Goal: Information Seeking & Learning: Learn about a topic

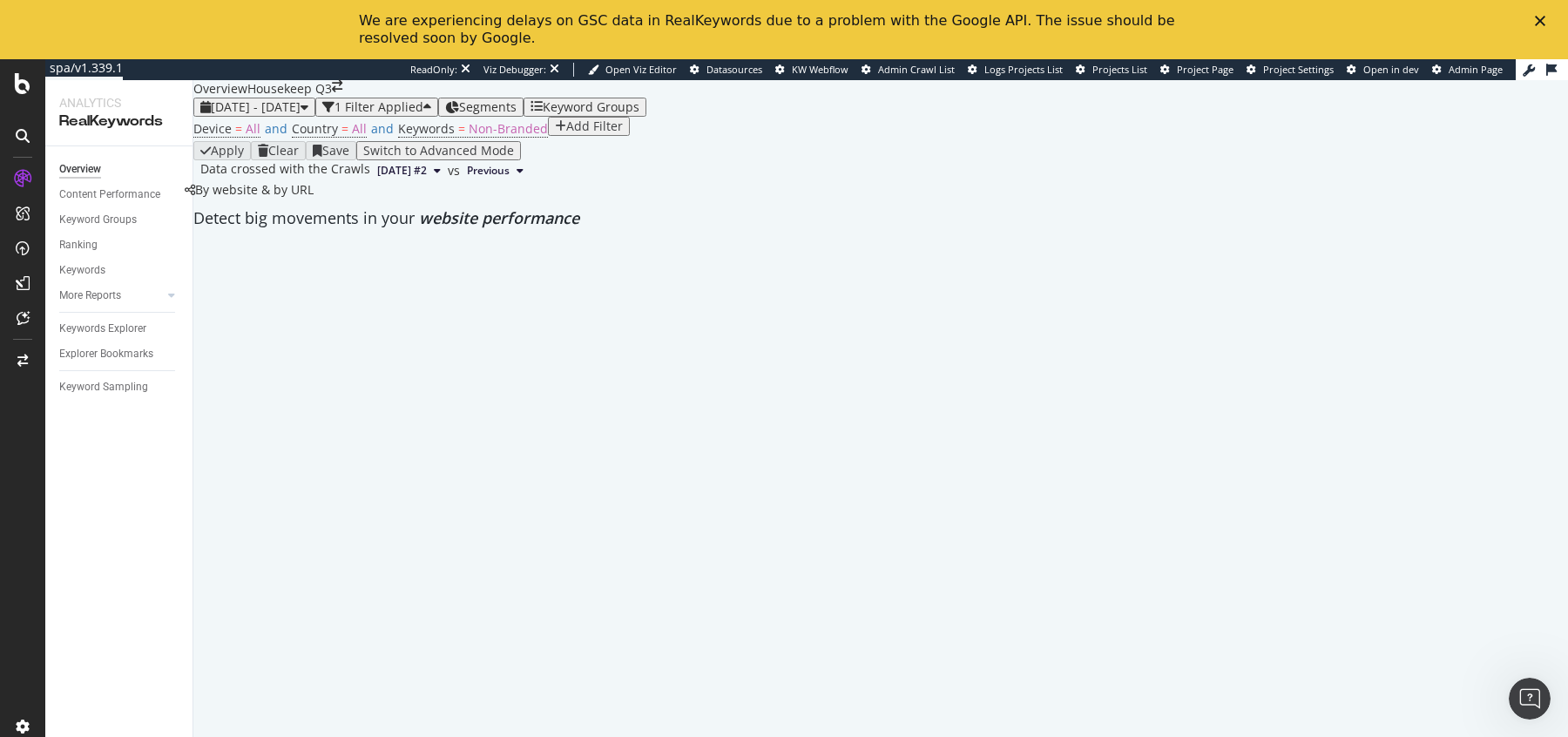
scroll to position [48, 0]
click at [424, 137] on span "Keywords" at bounding box center [426, 129] width 57 height 16
click at [439, 162] on span "Non-Branded" at bounding box center [438, 154] width 66 height 15
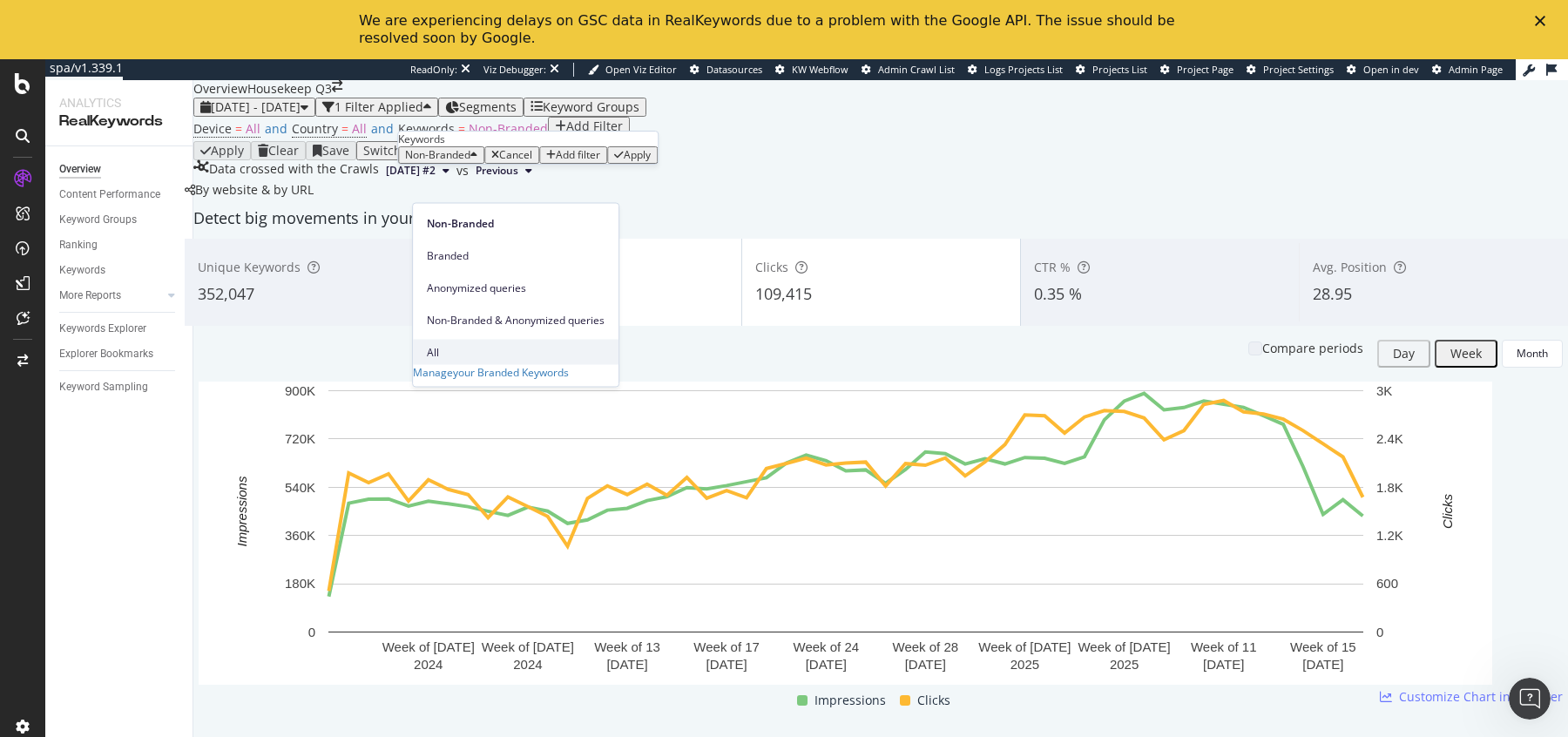
click at [448, 339] on div "All" at bounding box center [515, 352] width 205 height 26
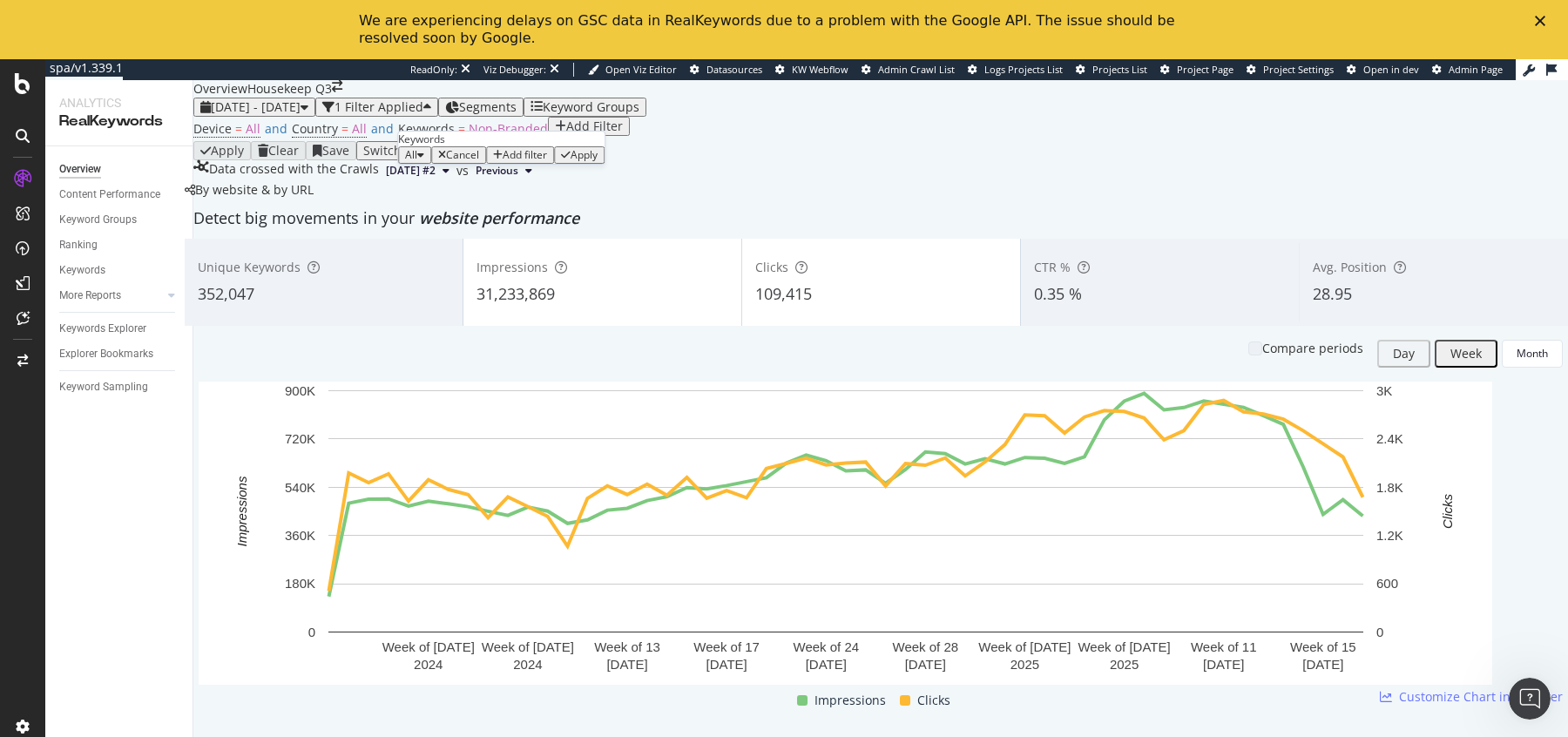
click at [593, 161] on div "Apply" at bounding box center [584, 154] width 27 height 12
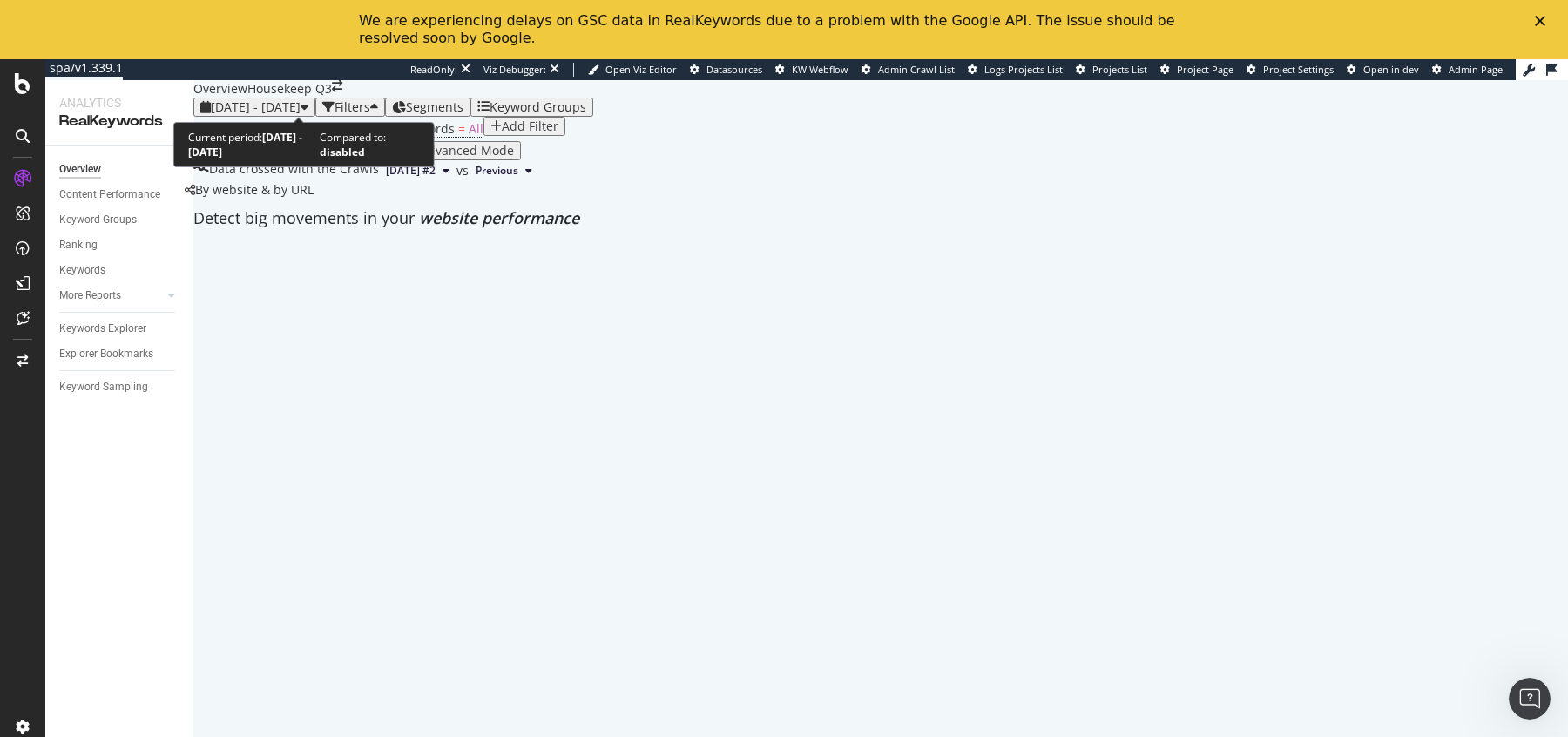
click at [300, 99] on span "[DATE] - [DATE]" at bounding box center [256, 107] width 89 height 16
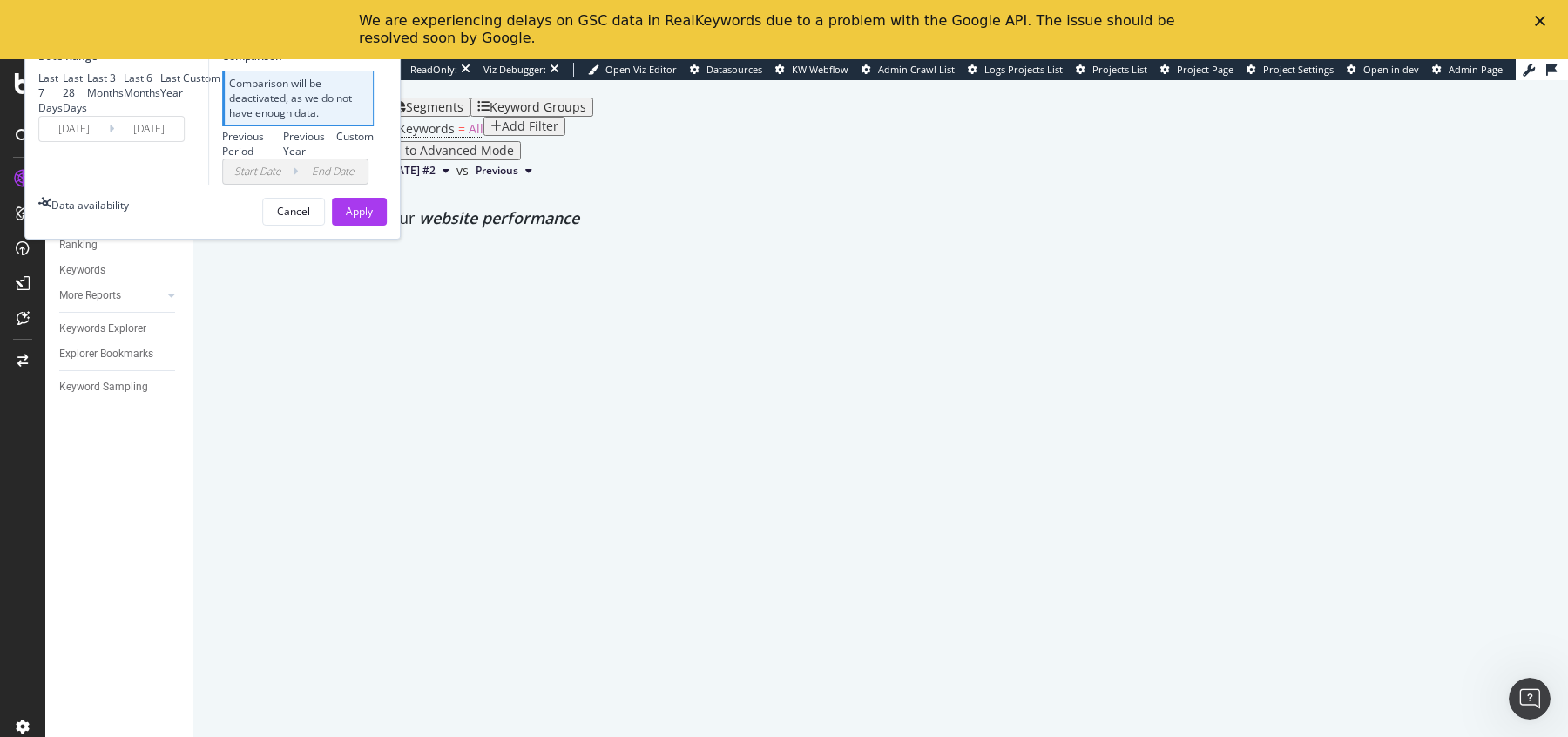
click at [183, 100] on div "Last Year" at bounding box center [172, 85] width 23 height 29
type input "[DATE]"
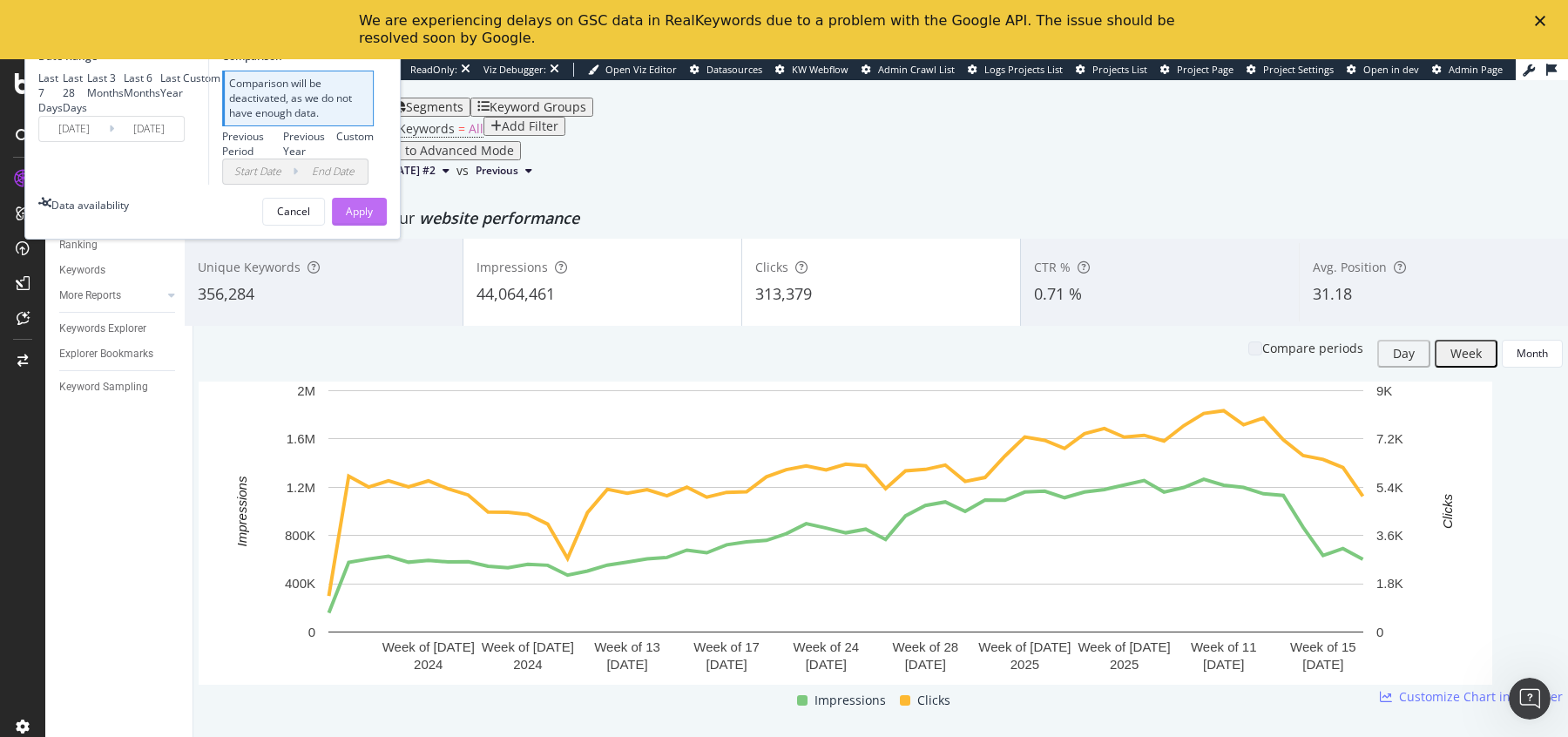
click at [373, 219] on div "Apply" at bounding box center [360, 211] width 27 height 15
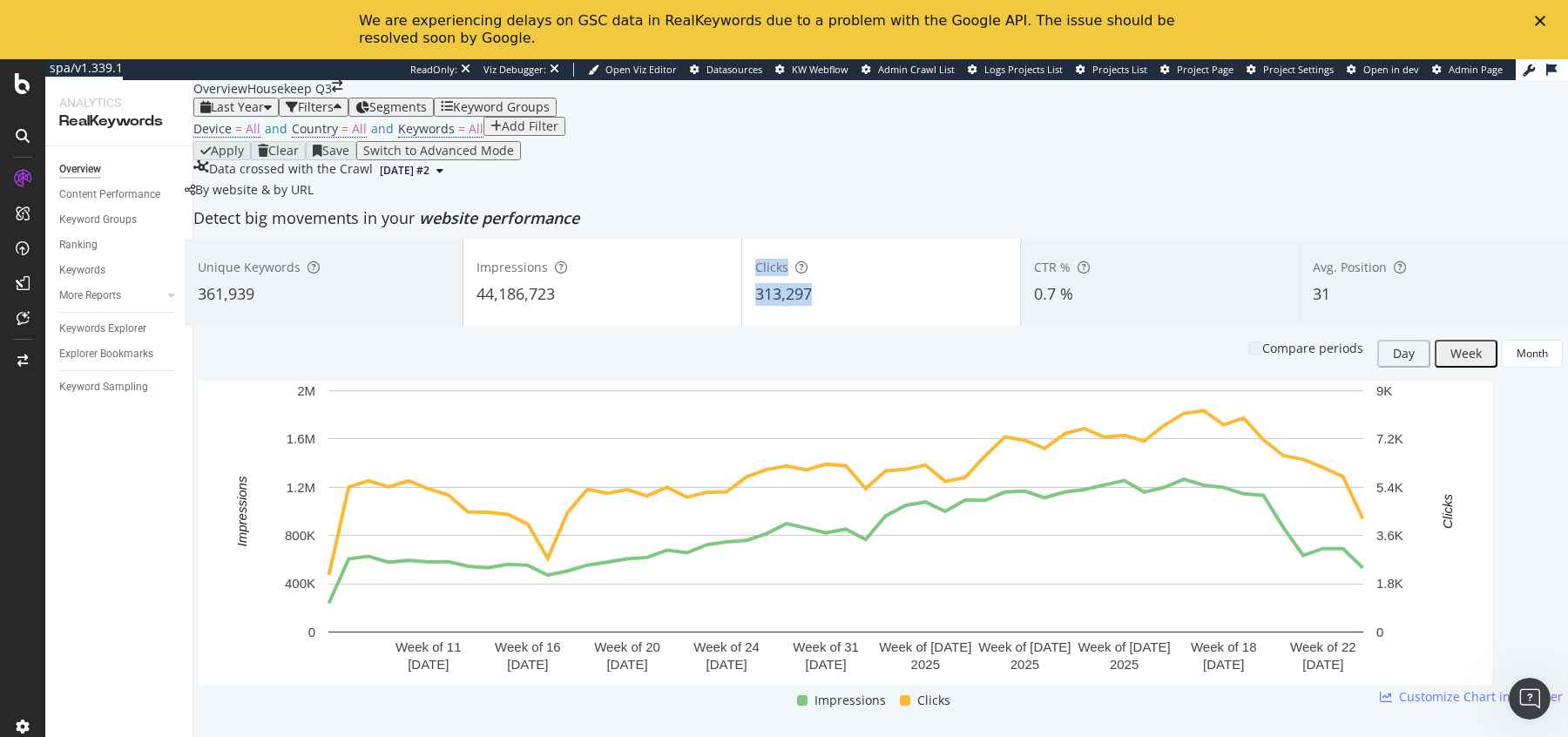
drag, startPoint x: 838, startPoint y: 376, endPoint x: 729, endPoint y: 380, distance: 109.1
click at [729, 326] on div "Unique Keywords 361,939 Impressions 44,186,723 Clicks 313,297 CTR % 0.7 % Avg. …" at bounding box center [880, 282] width 1392 height 87
click at [958, 141] on div "Device = All and Country = All and Keywords = All Add Filter" at bounding box center [881, 129] width 1375 height 25
click at [751, 321] on div "Clicks 313,297" at bounding box center [881, 282] width 278 height 78
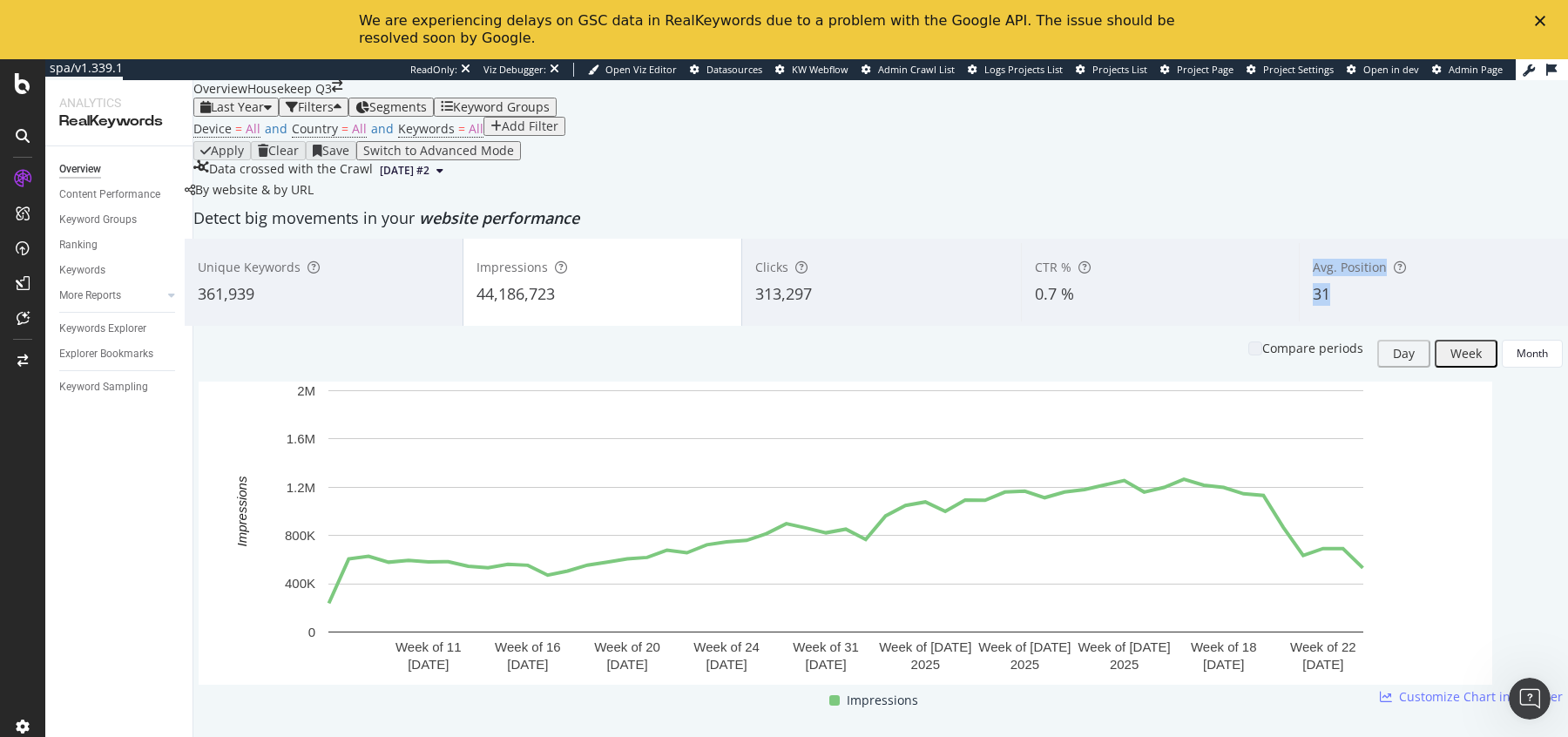
drag, startPoint x: 1359, startPoint y: 376, endPoint x: 1228, endPoint y: 374, distance: 131.0
click at [1228, 326] on div "Unique Keywords 361,939 Impressions 44,186,723 Clicks 313,297 CTR % 0.7 % Avg. …" at bounding box center [880, 282] width 1392 height 87
click at [981, 141] on div "Device = All and Country = All and Keywords = All Add Filter" at bounding box center [881, 129] width 1375 height 25
drag, startPoint x: 1319, startPoint y: 374, endPoint x: 1256, endPoint y: 374, distance: 63.0
click at [1256, 326] on div "Unique Keywords 361,939 Impressions 44,186,723 Clicks 313,297 CTR % 0.7 % Avg. …" at bounding box center [880, 282] width 1392 height 87
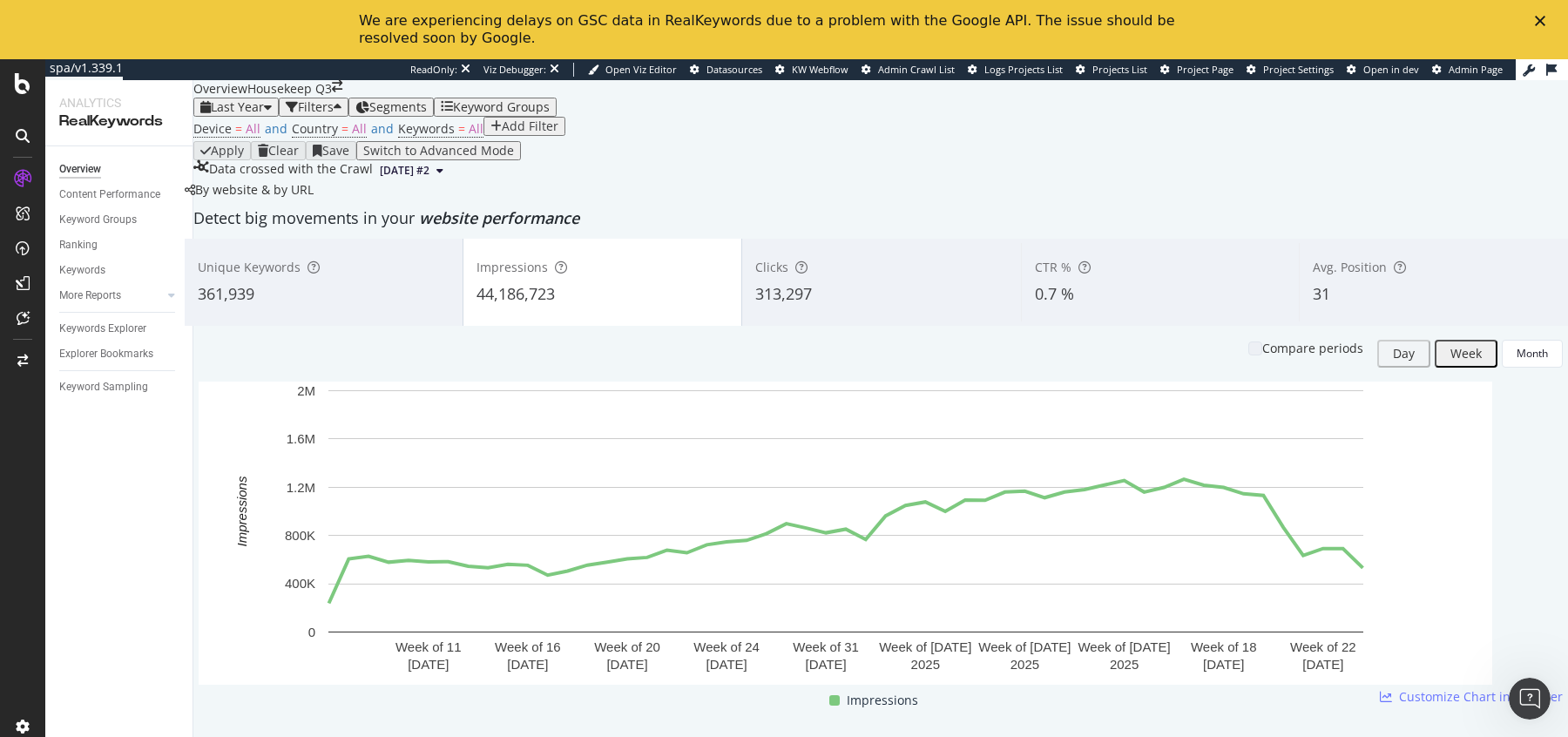
click at [850, 306] on div "313,297" at bounding box center [882, 294] width 252 height 23
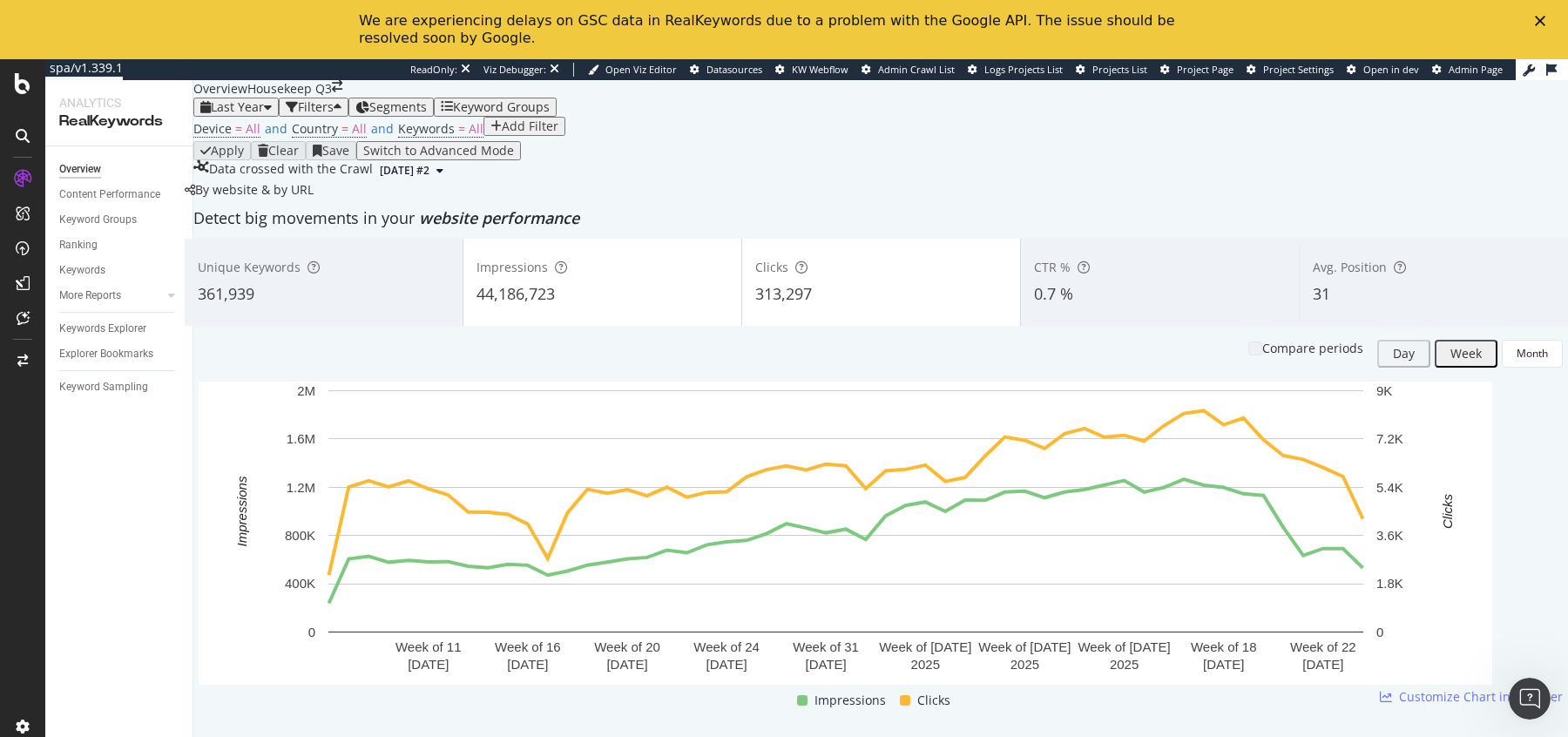
click at [622, 306] on div "44,186,723" at bounding box center [602, 294] width 252 height 23
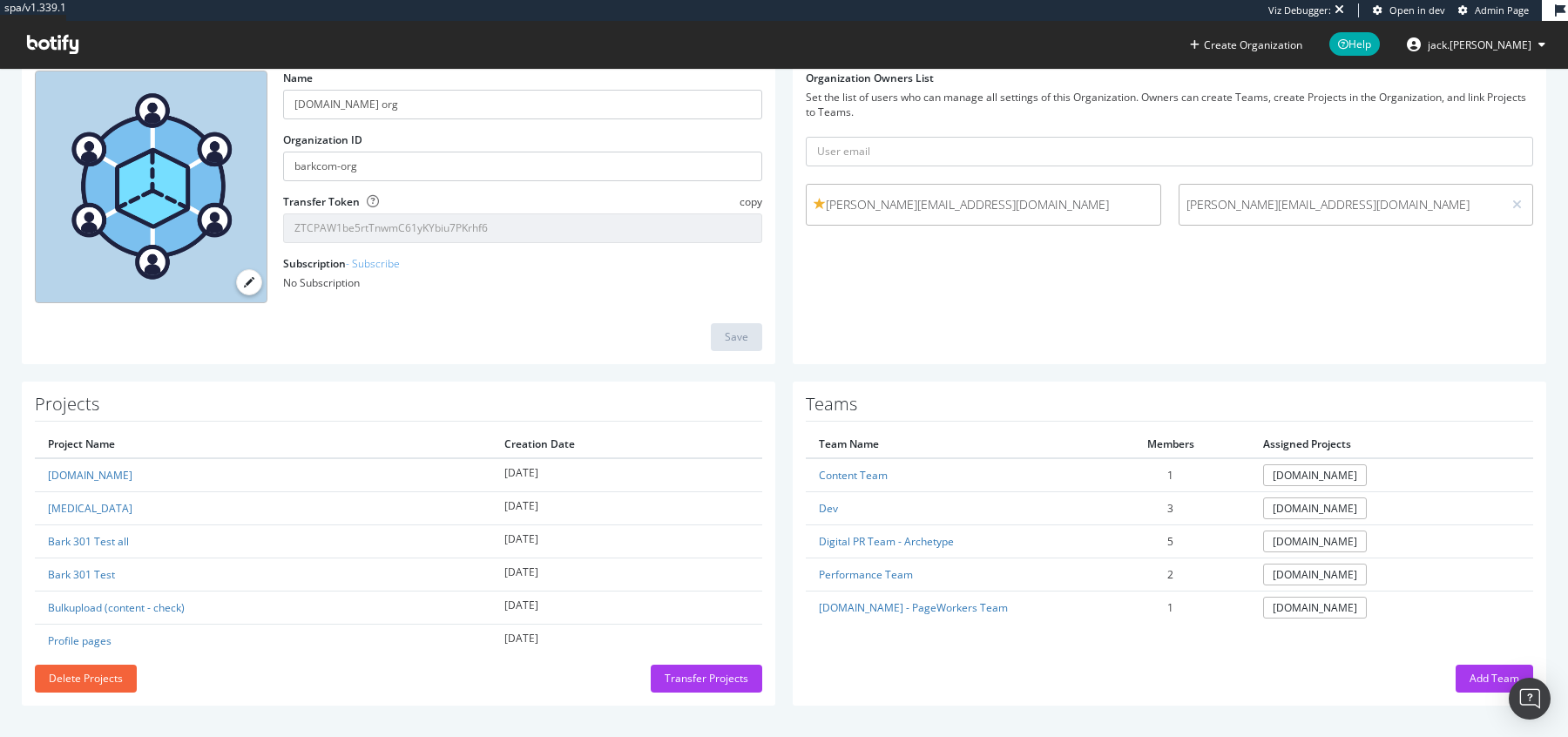
scroll to position [116, 0]
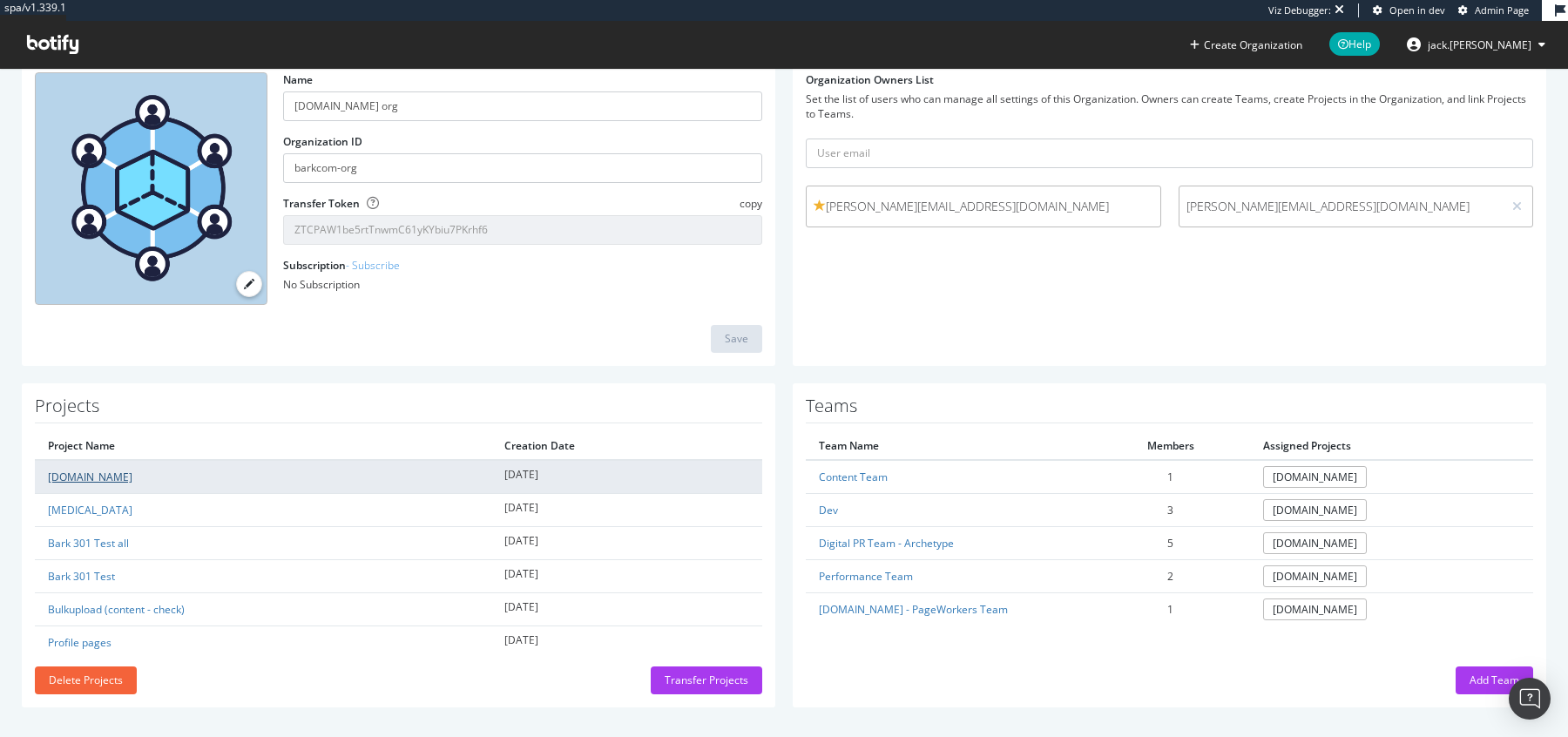
click at [77, 471] on link "www.bark.com" at bounding box center [90, 477] width 85 height 15
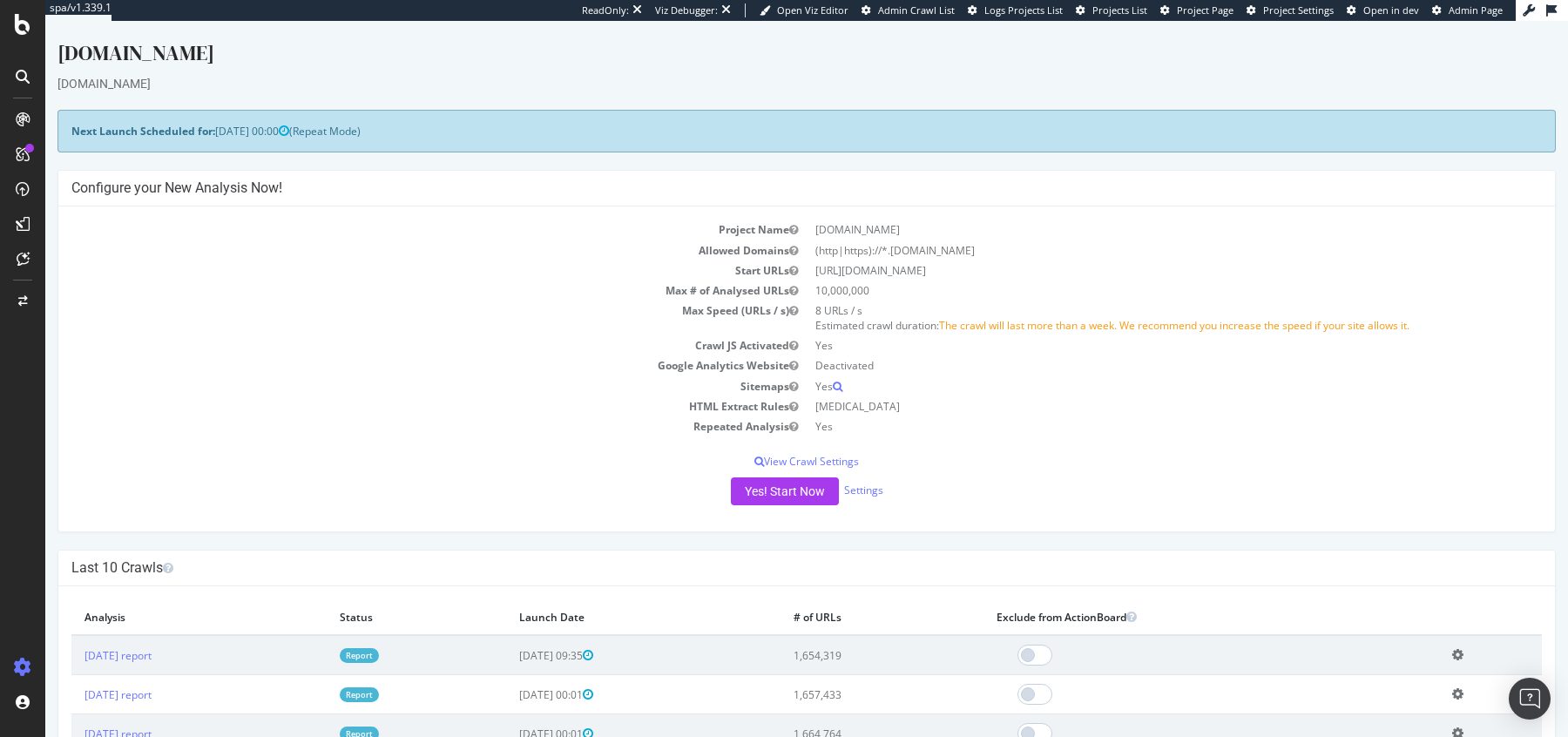
click at [379, 650] on link "Report" at bounding box center [359, 655] width 39 height 15
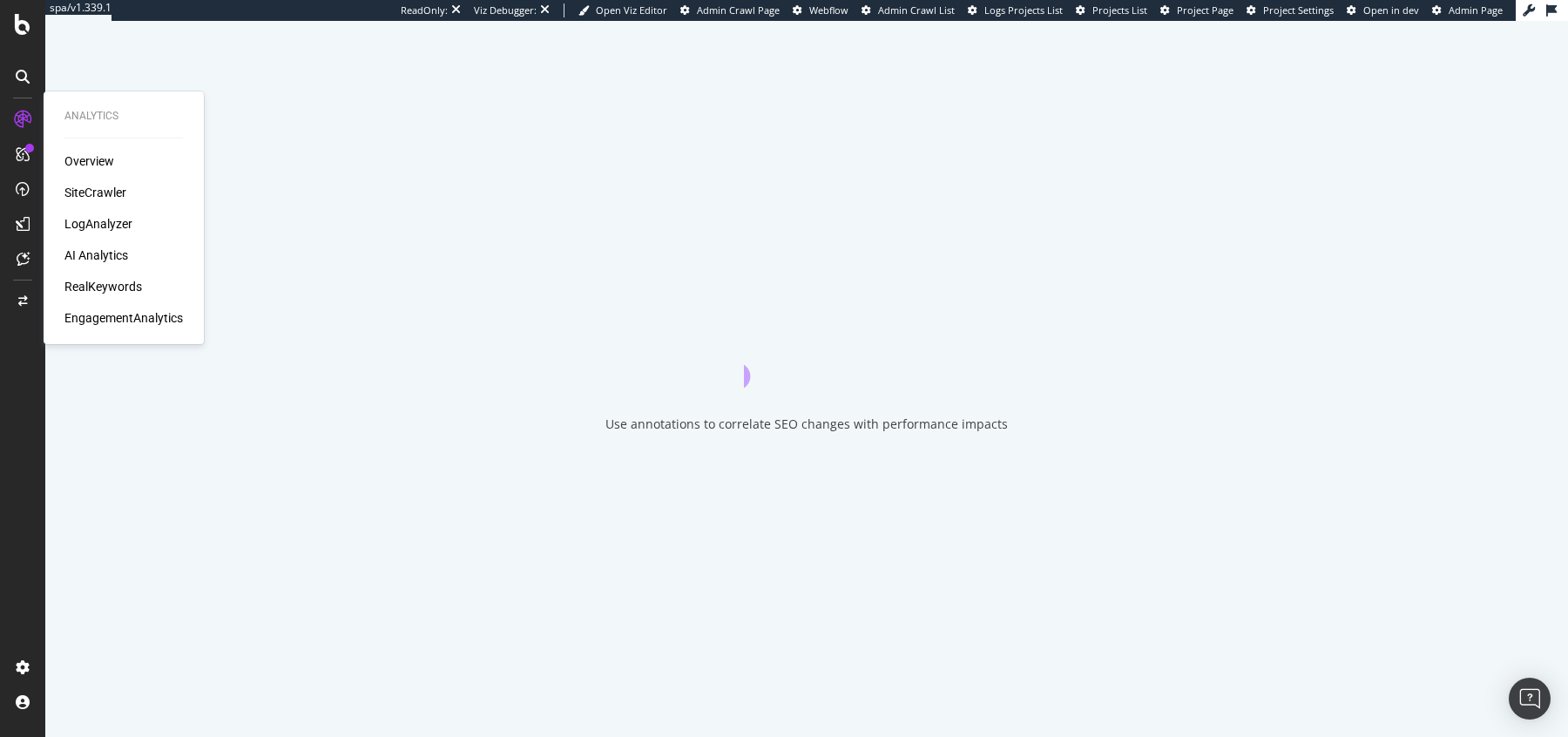
click at [99, 292] on div "RealKeywords" at bounding box center [103, 286] width 78 height 17
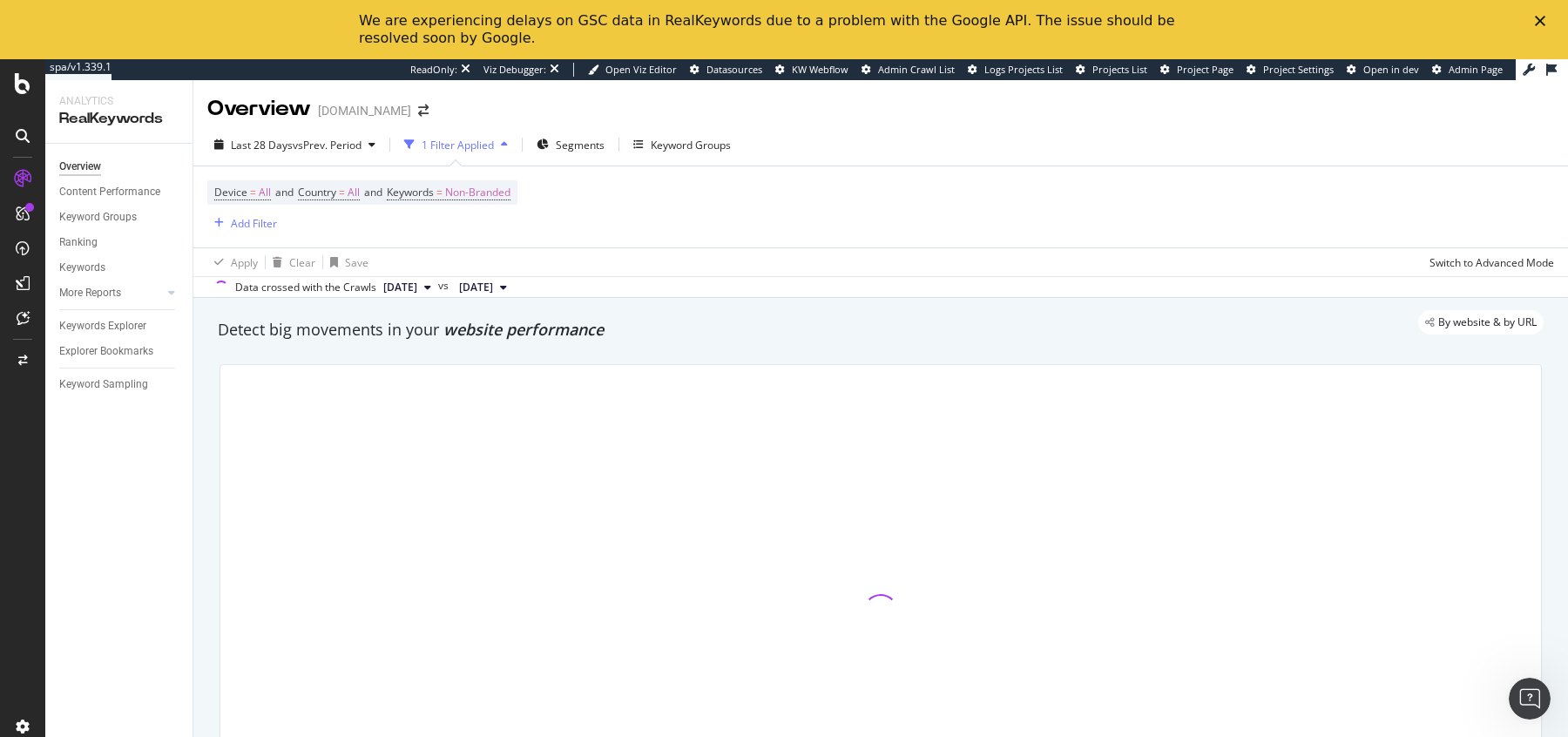
click at [1543, 19] on icon "Close" at bounding box center [1540, 20] width 10 height 10
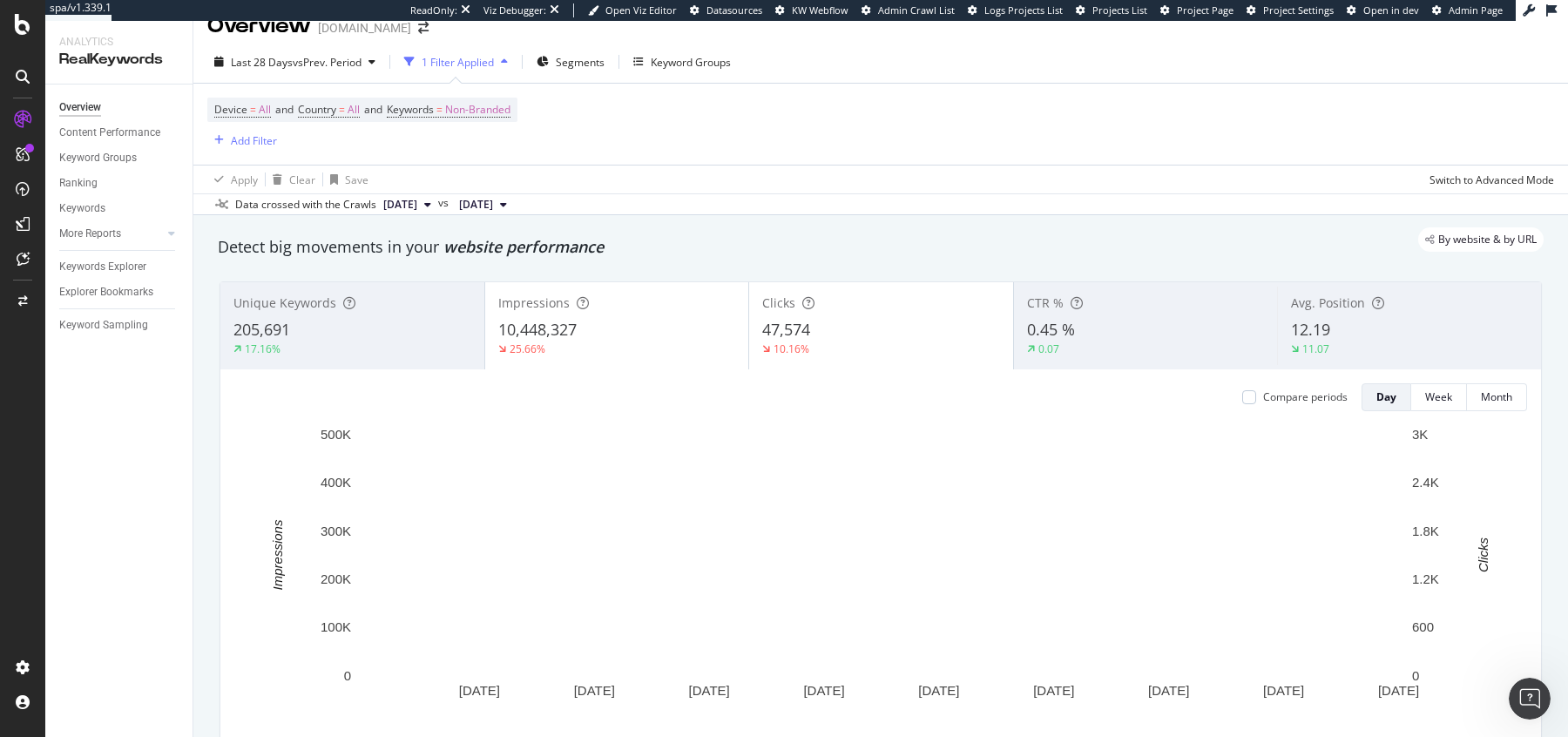
scroll to position [30, 0]
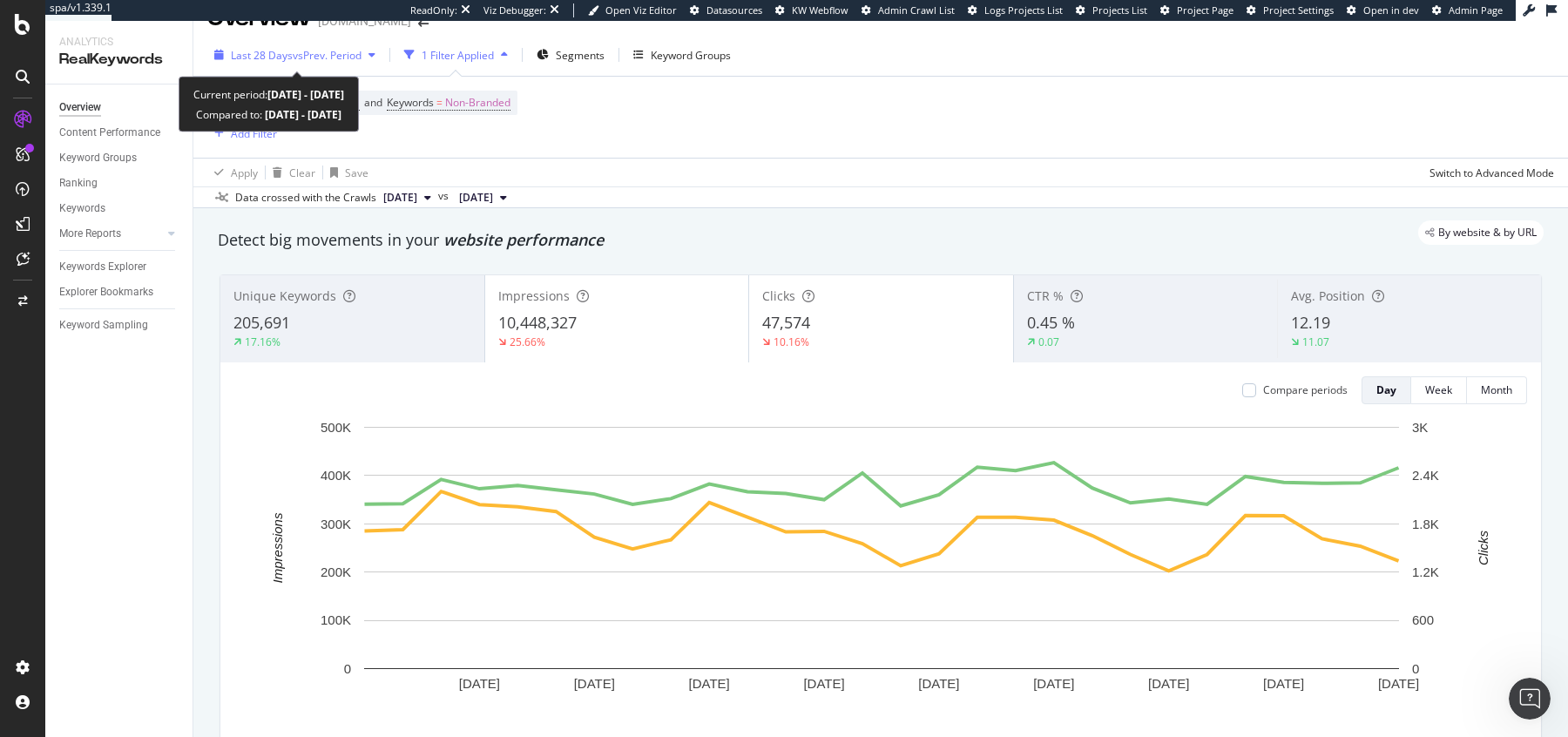
click at [293, 52] on span "vs Prev. Period" at bounding box center [327, 56] width 68 height 15
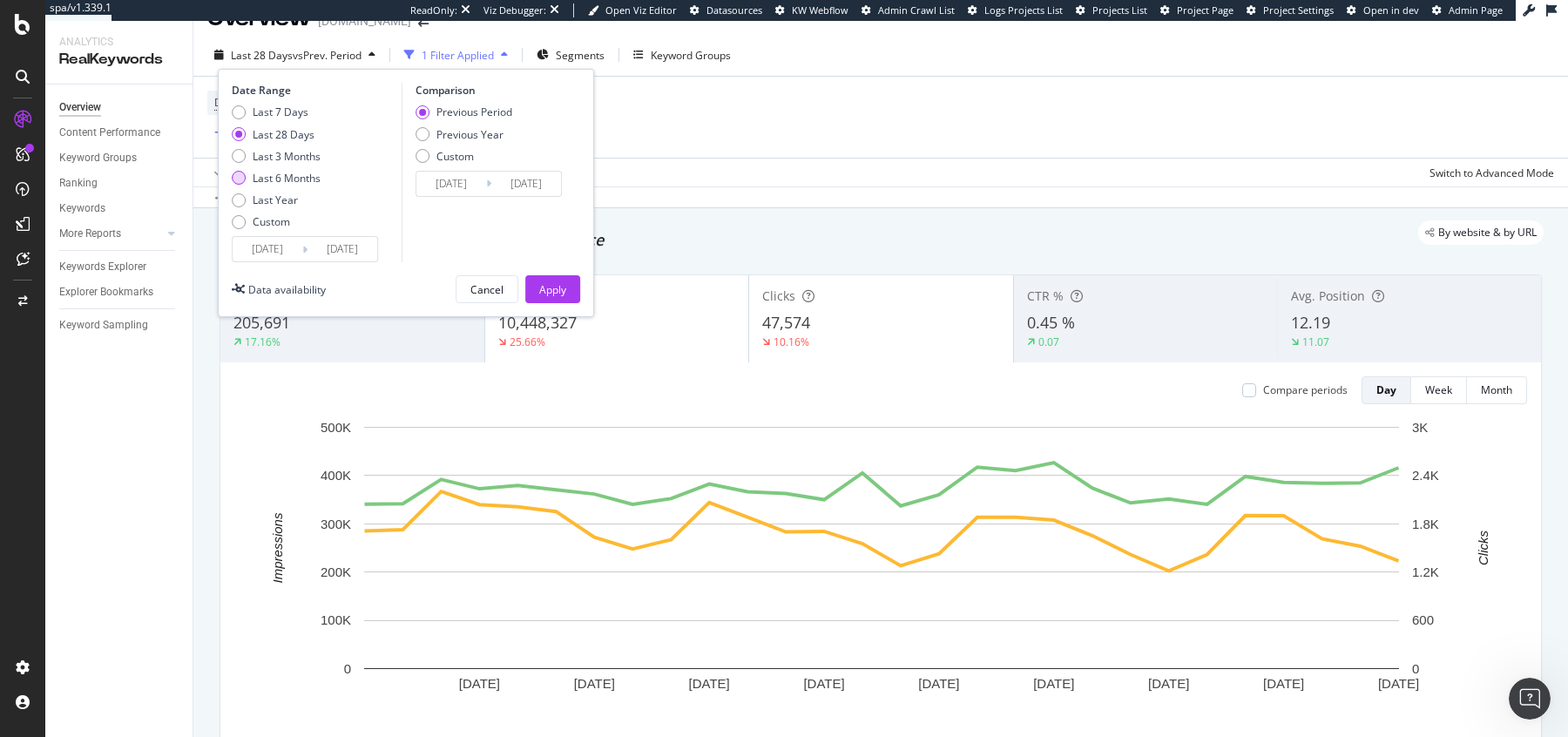
click at [266, 179] on div "Last 6 Months" at bounding box center [287, 178] width 68 height 15
type input "2025/04/11"
type input "2024/10/10"
type input "2025/04/10"
click at [265, 209] on div "Last 7 Days Last 28 Days Last 3 Months Last 6 Months Last Year Custom" at bounding box center [276, 171] width 89 height 131
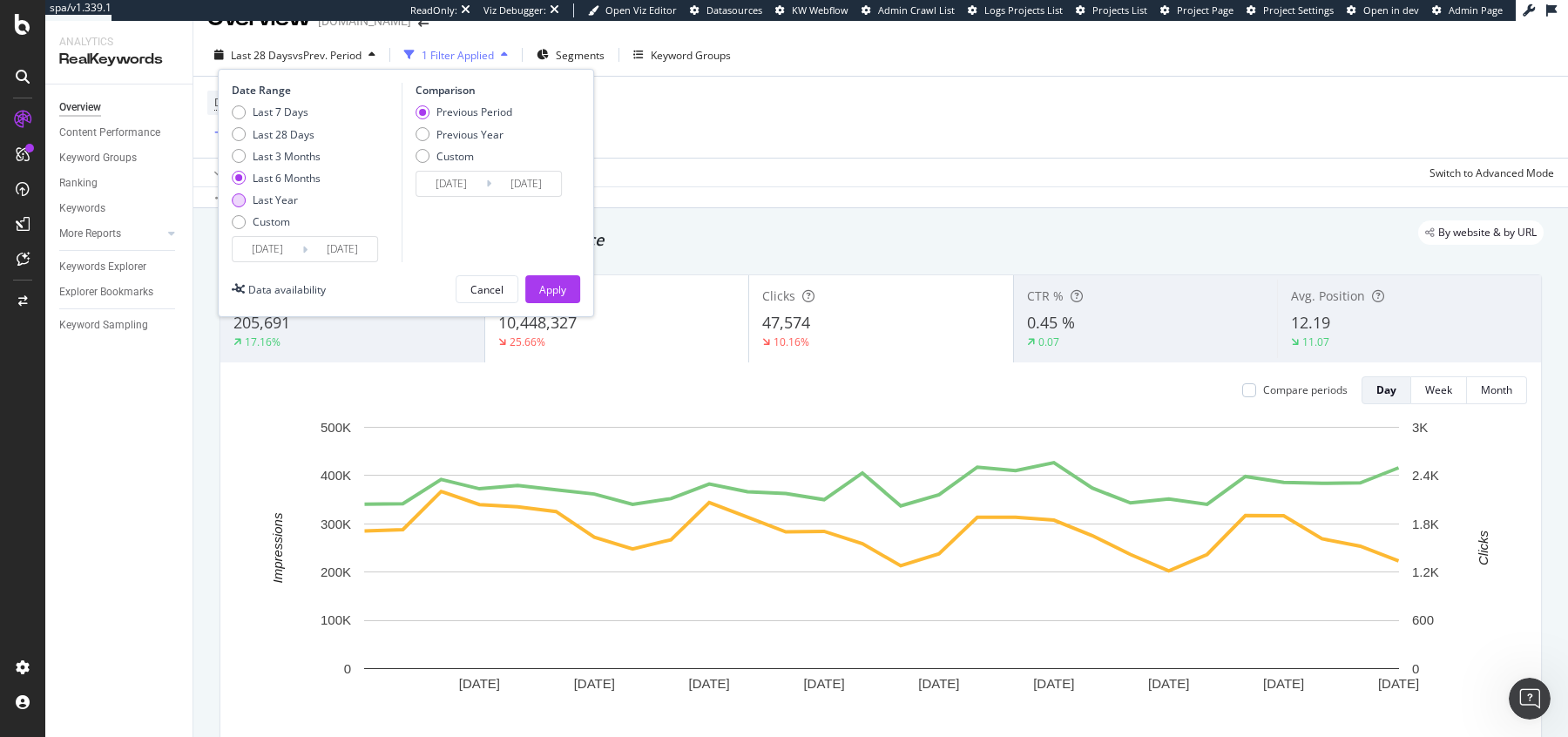
click at [267, 197] on div "Last Year" at bounding box center [276, 200] width 46 height 15
type input "[DATE]"
type input "2023/10/12"
type input "2024/10/10"
click at [451, 140] on div "Previous Year" at bounding box center [470, 134] width 68 height 15
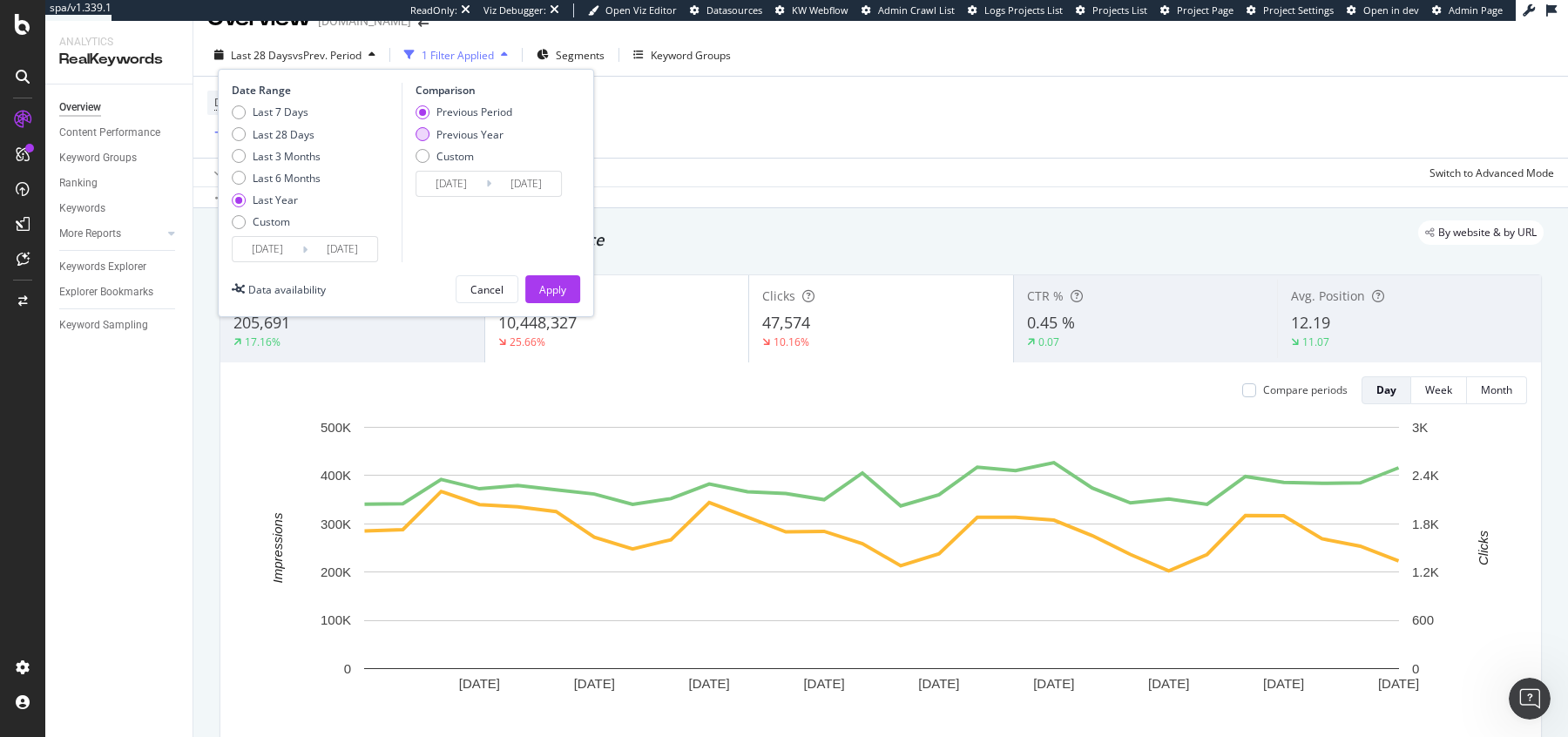
type input "2023/10/13"
type input "[DATE]"
click at [570, 285] on button "Apply" at bounding box center [553, 289] width 55 height 28
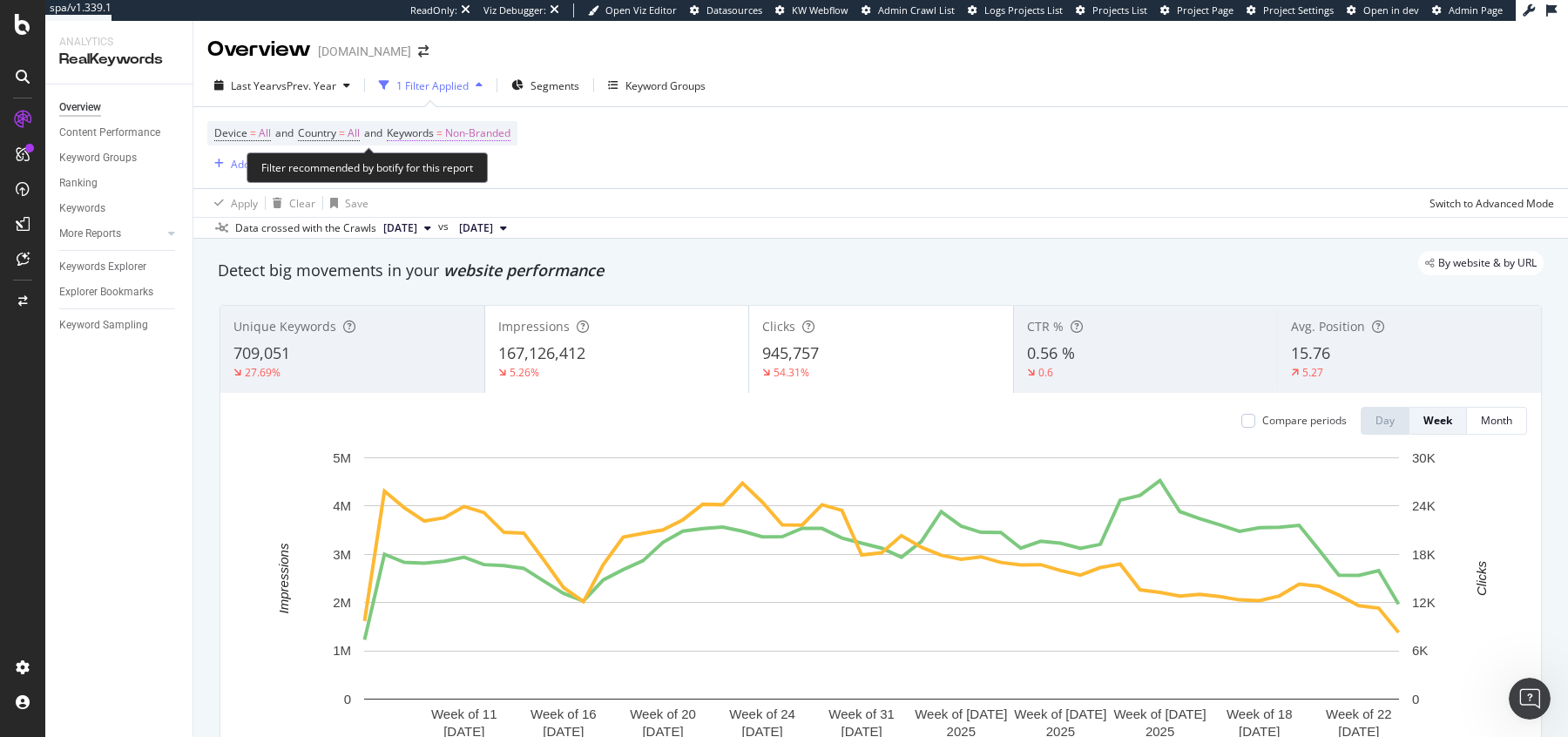
click at [468, 136] on span "Non-Branded" at bounding box center [478, 133] width 66 height 25
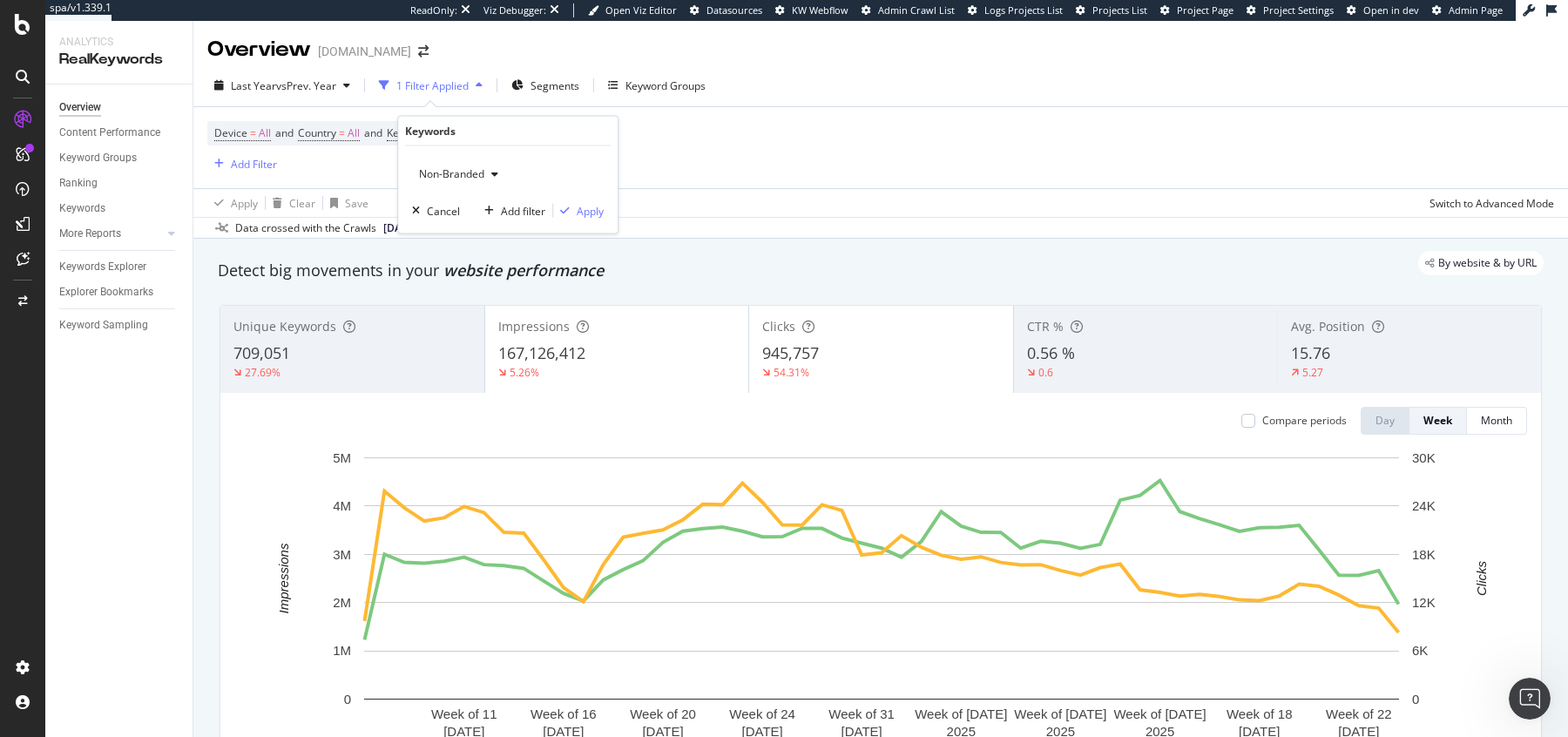
click at [476, 170] on span "Non-Branded" at bounding box center [448, 173] width 72 height 15
click at [486, 304] on span "All" at bounding box center [516, 308] width 178 height 16
click at [591, 213] on div "Apply" at bounding box center [591, 210] width 27 height 15
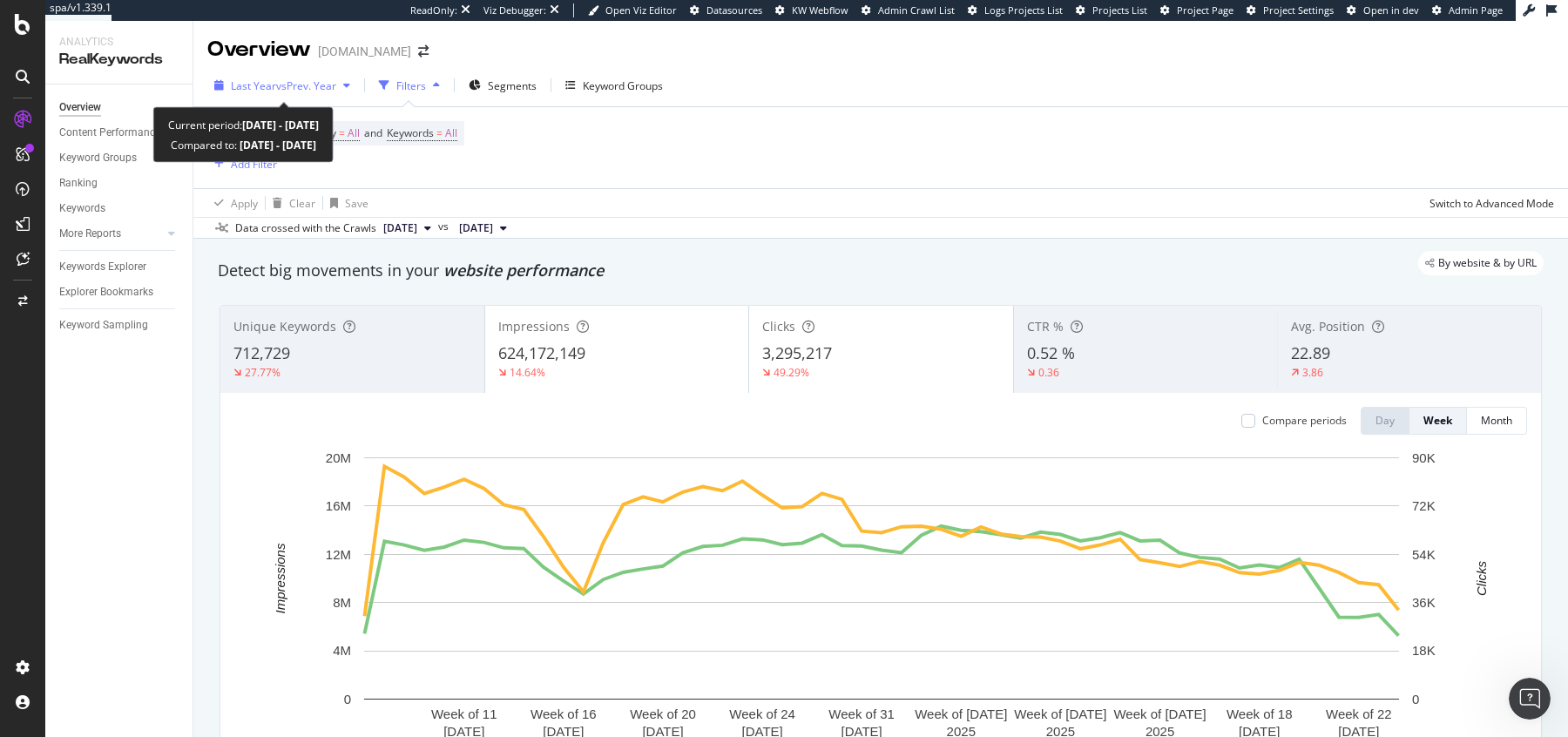
click at [289, 86] on span "vs Prev. Year" at bounding box center [307, 86] width 60 height 15
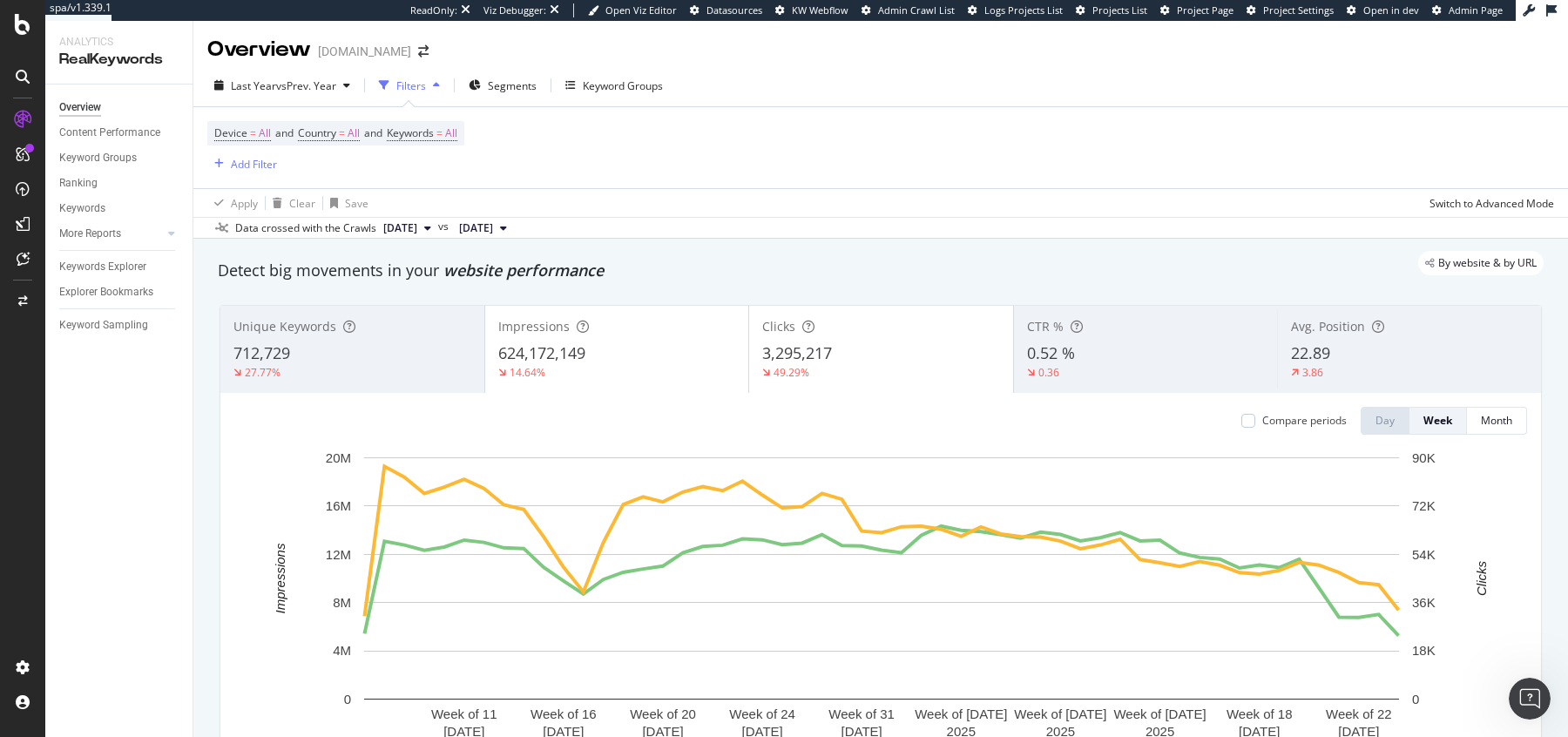
click at [787, 152] on div "Device = All and Country = All and Keywords = All Add Filter" at bounding box center [881, 147] width 1347 height 81
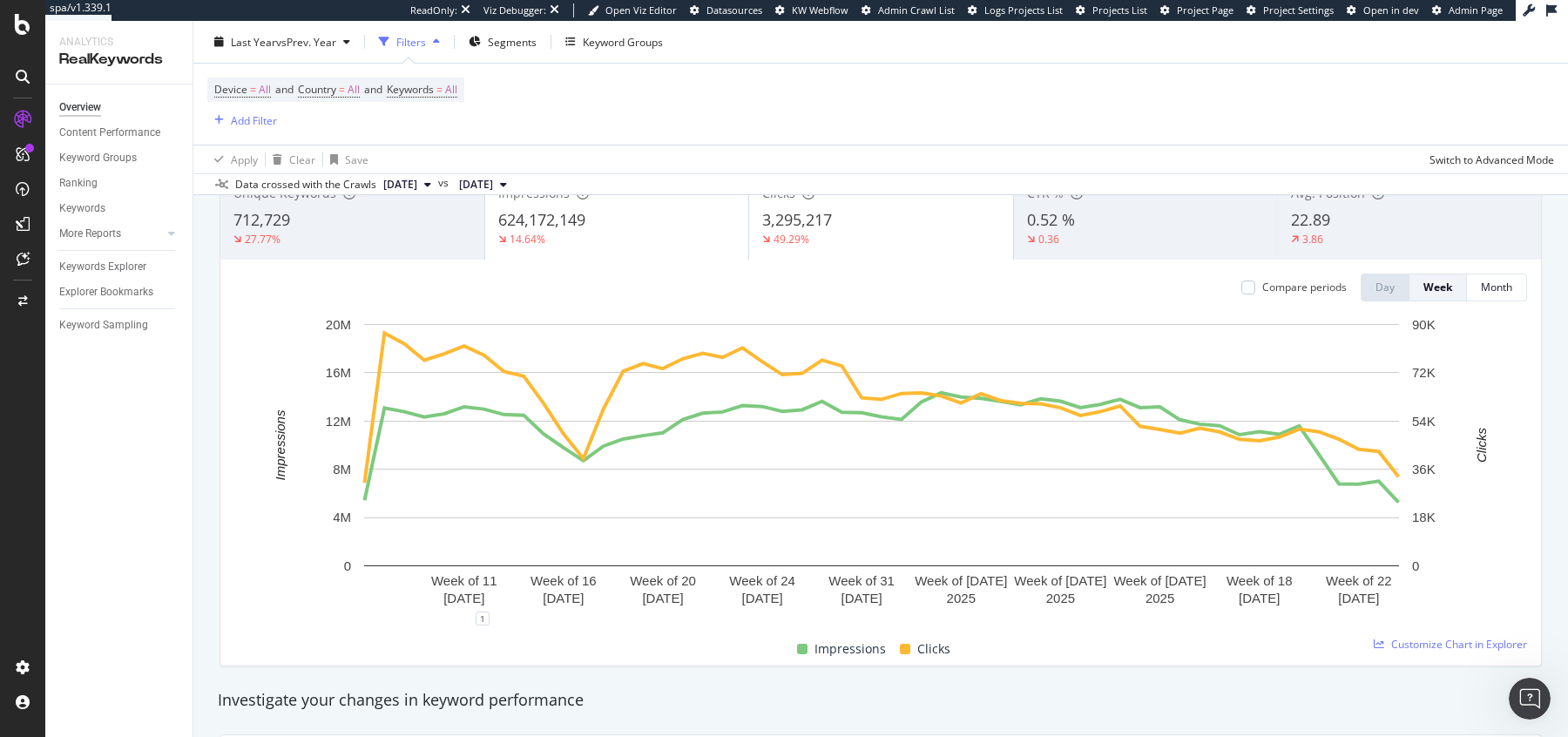
scroll to position [54, 0]
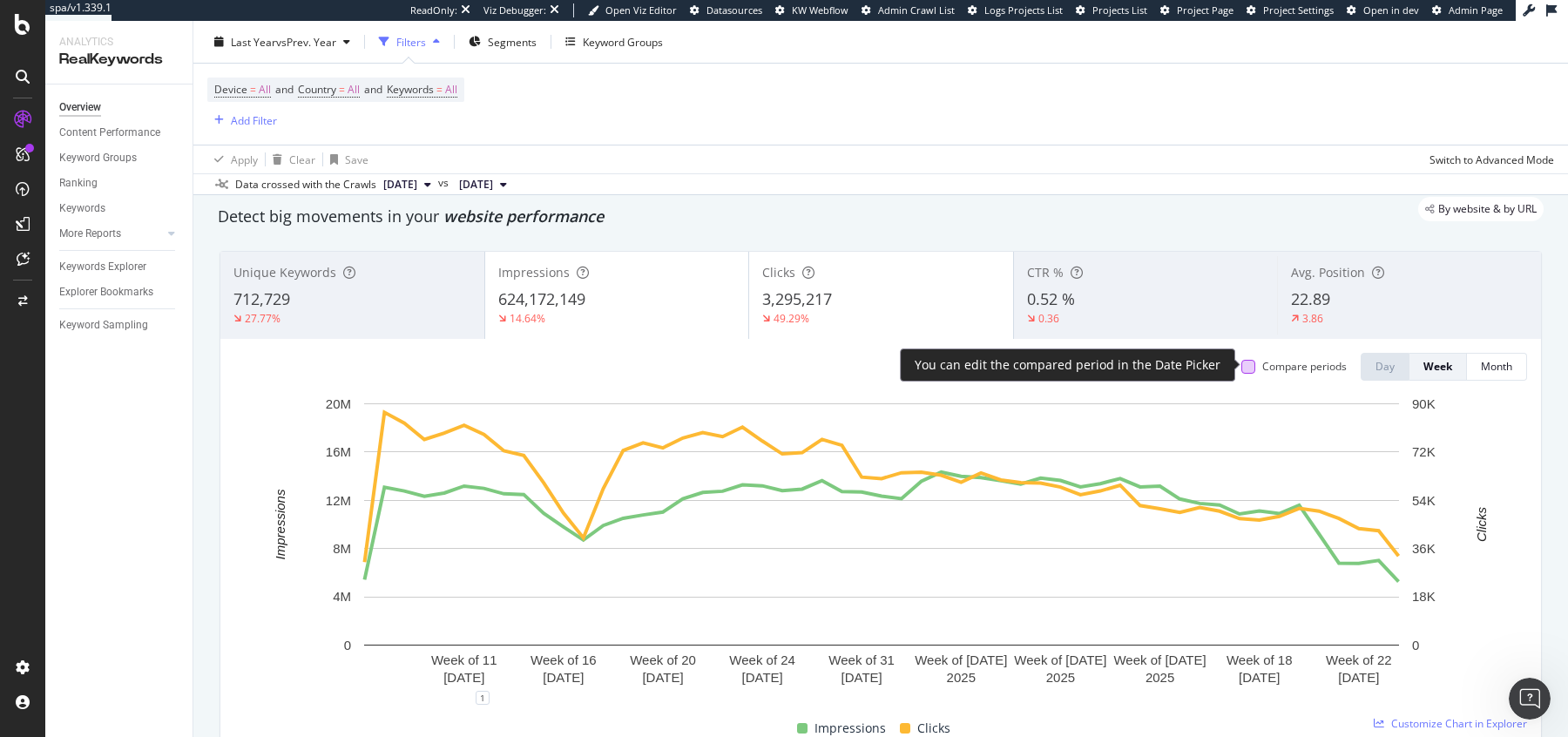
click at [1244, 362] on div at bounding box center [1248, 366] width 14 height 14
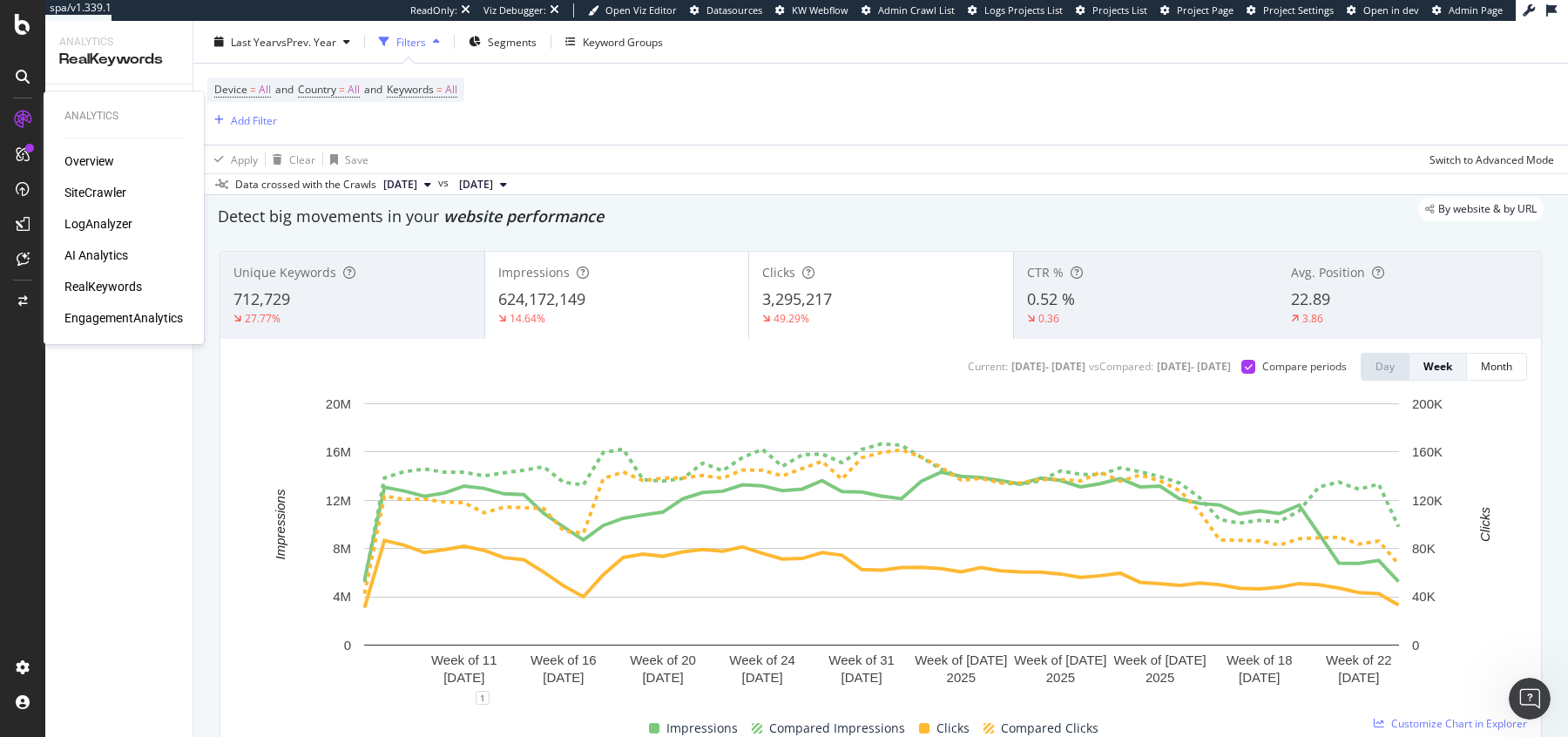
click at [90, 306] on div "Overview SiteCrawler LogAnalyzer AI Analytics RealKeywords EngagementAnalytics" at bounding box center [124, 239] width 119 height 174
click at [100, 325] on div "EngagementAnalytics" at bounding box center [124, 317] width 119 height 17
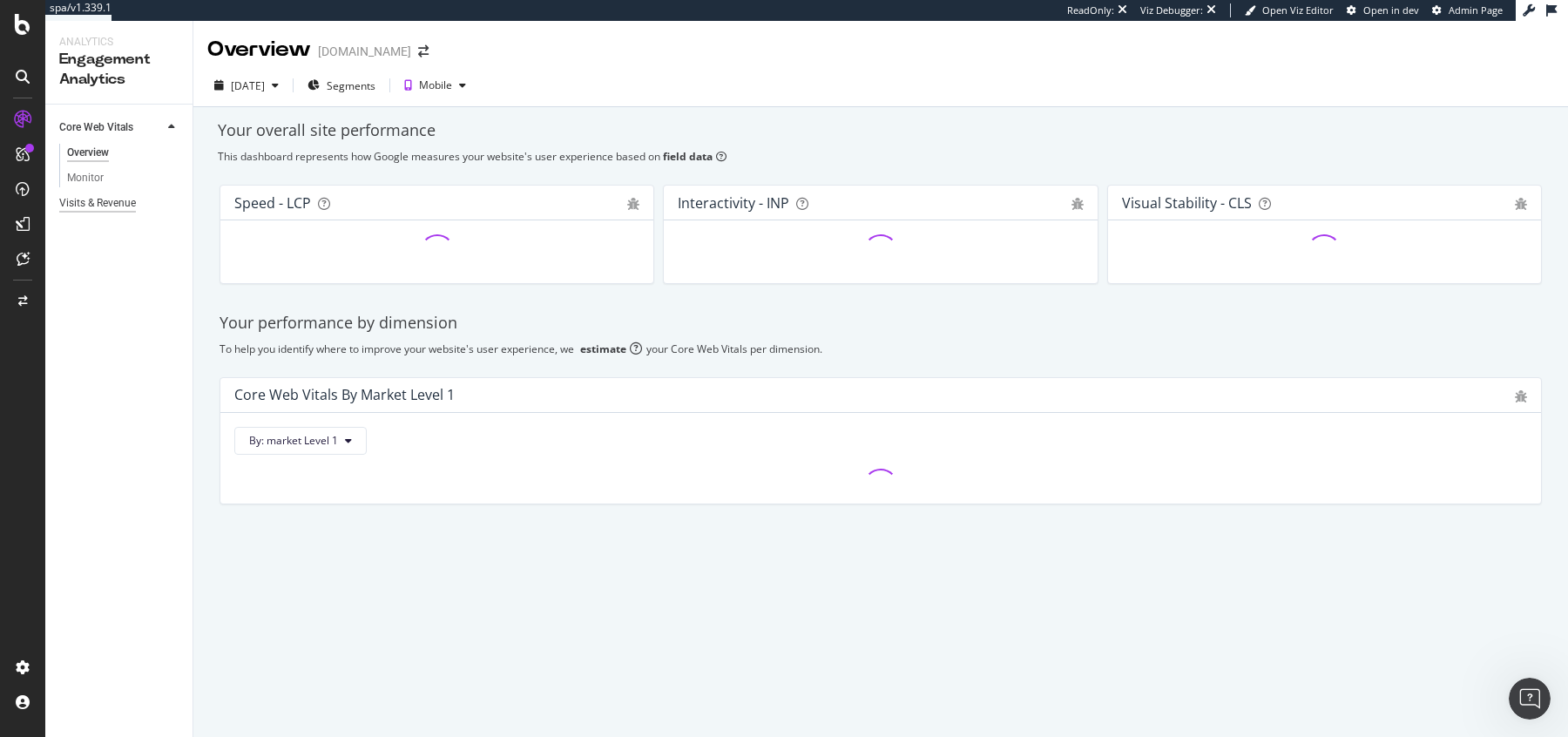
click at [87, 202] on div "Visits & Revenue" at bounding box center [98, 203] width 77 height 18
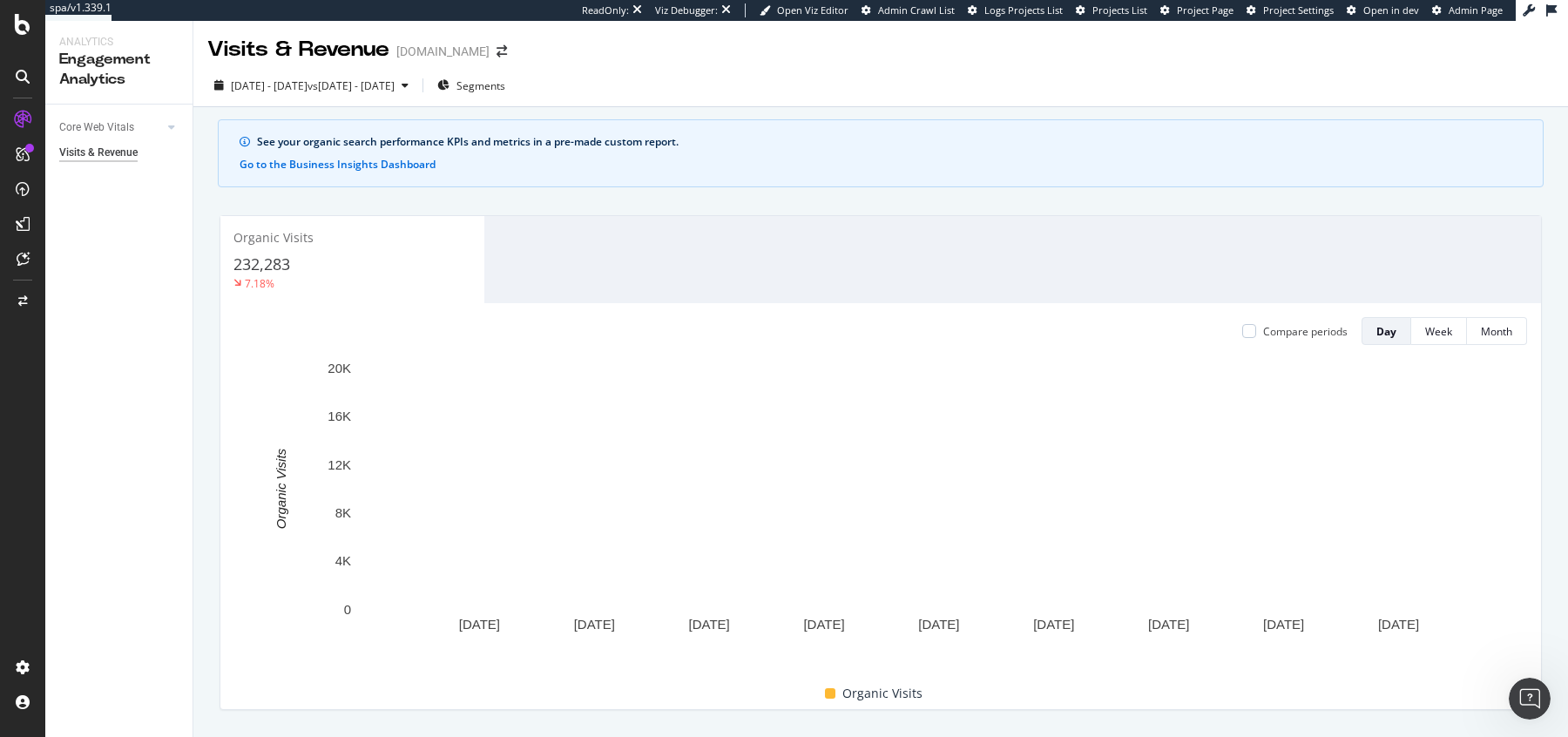
scroll to position [2, 0]
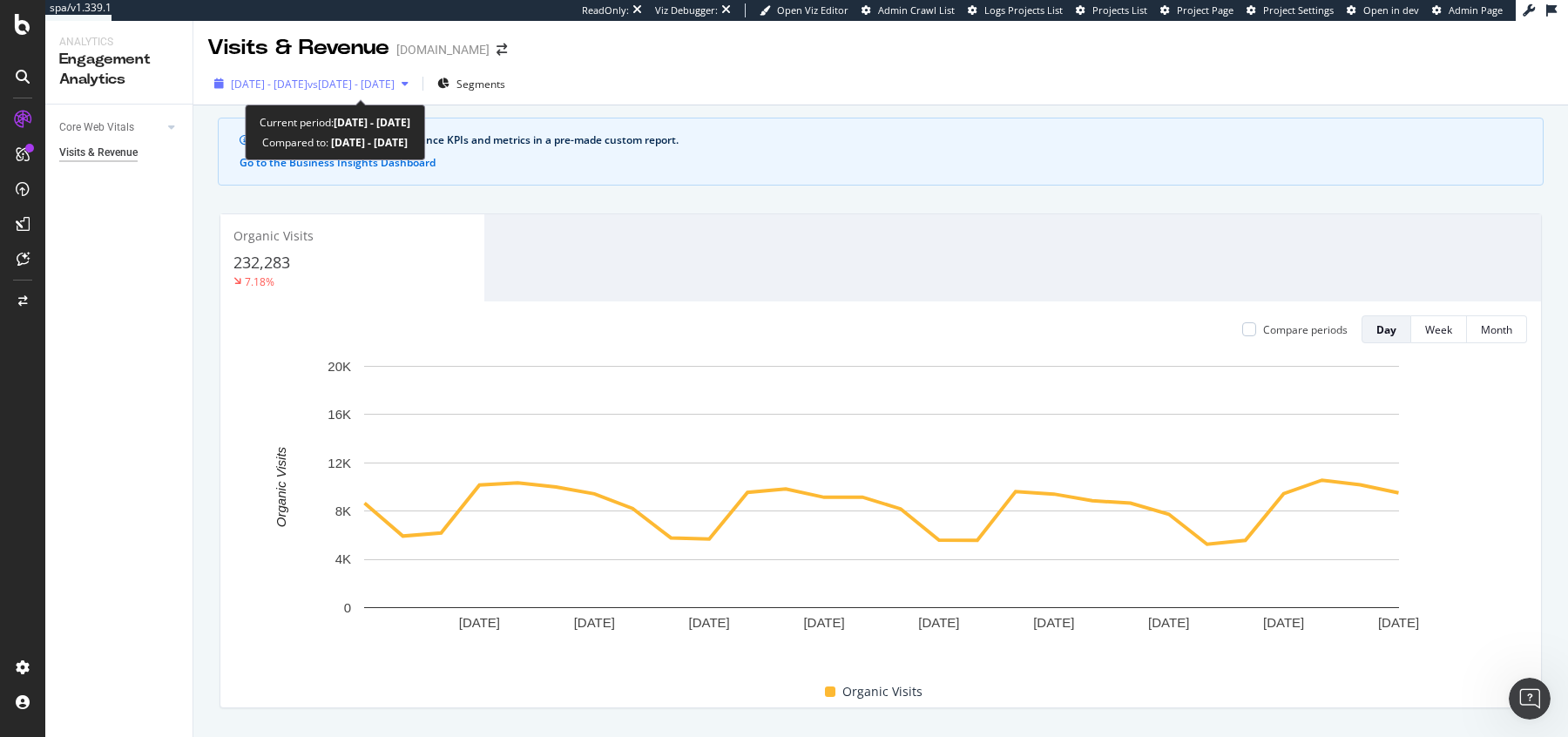
click at [308, 85] on span "2025 Sep. 12th - Oct. 9th" at bounding box center [269, 84] width 77 height 15
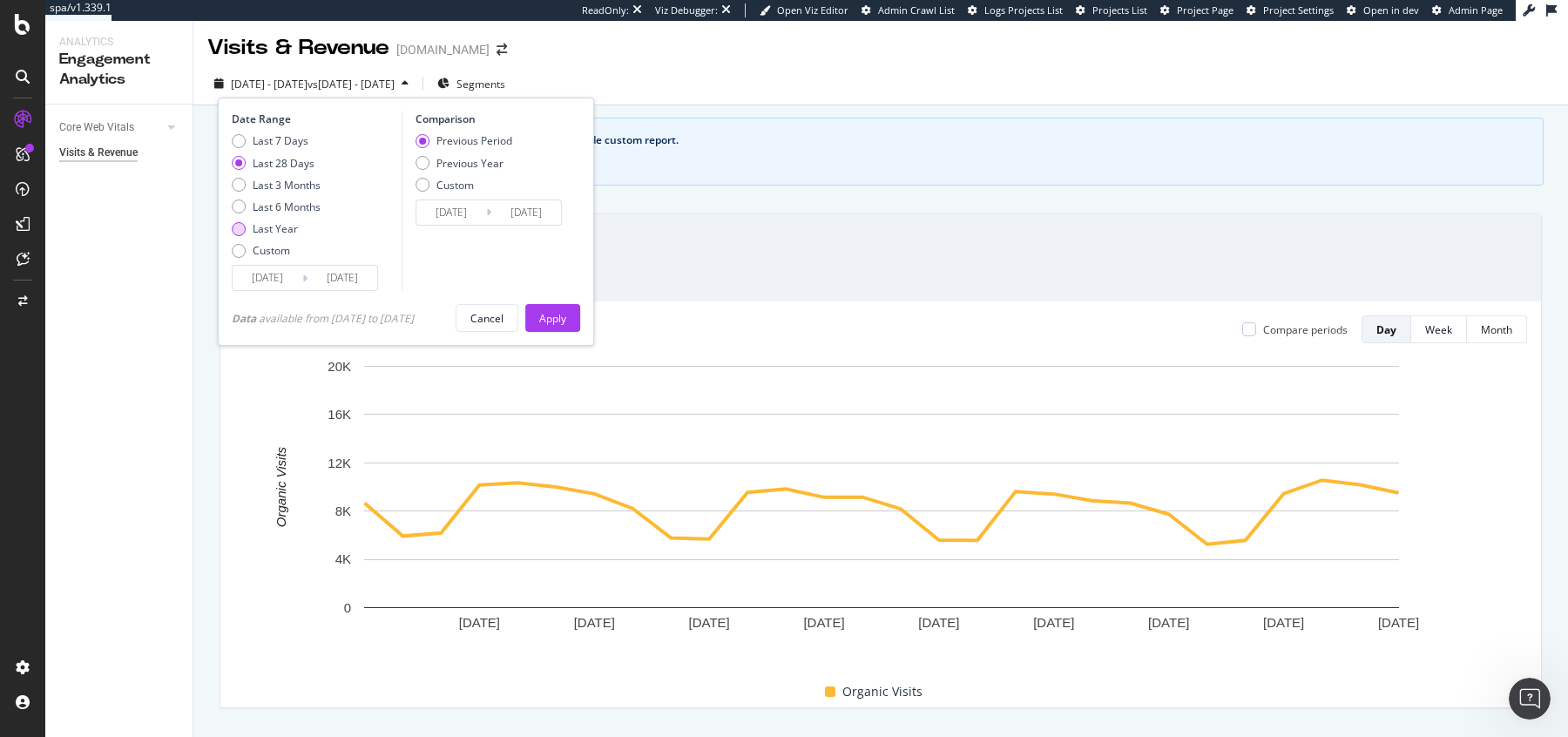
click at [265, 227] on div "Last Year" at bounding box center [276, 228] width 46 height 15
type input "2024/10/10"
type input "2023/10/11"
type input "2024/10/09"
click at [489, 156] on div "Previous Year" at bounding box center [470, 163] width 68 height 15
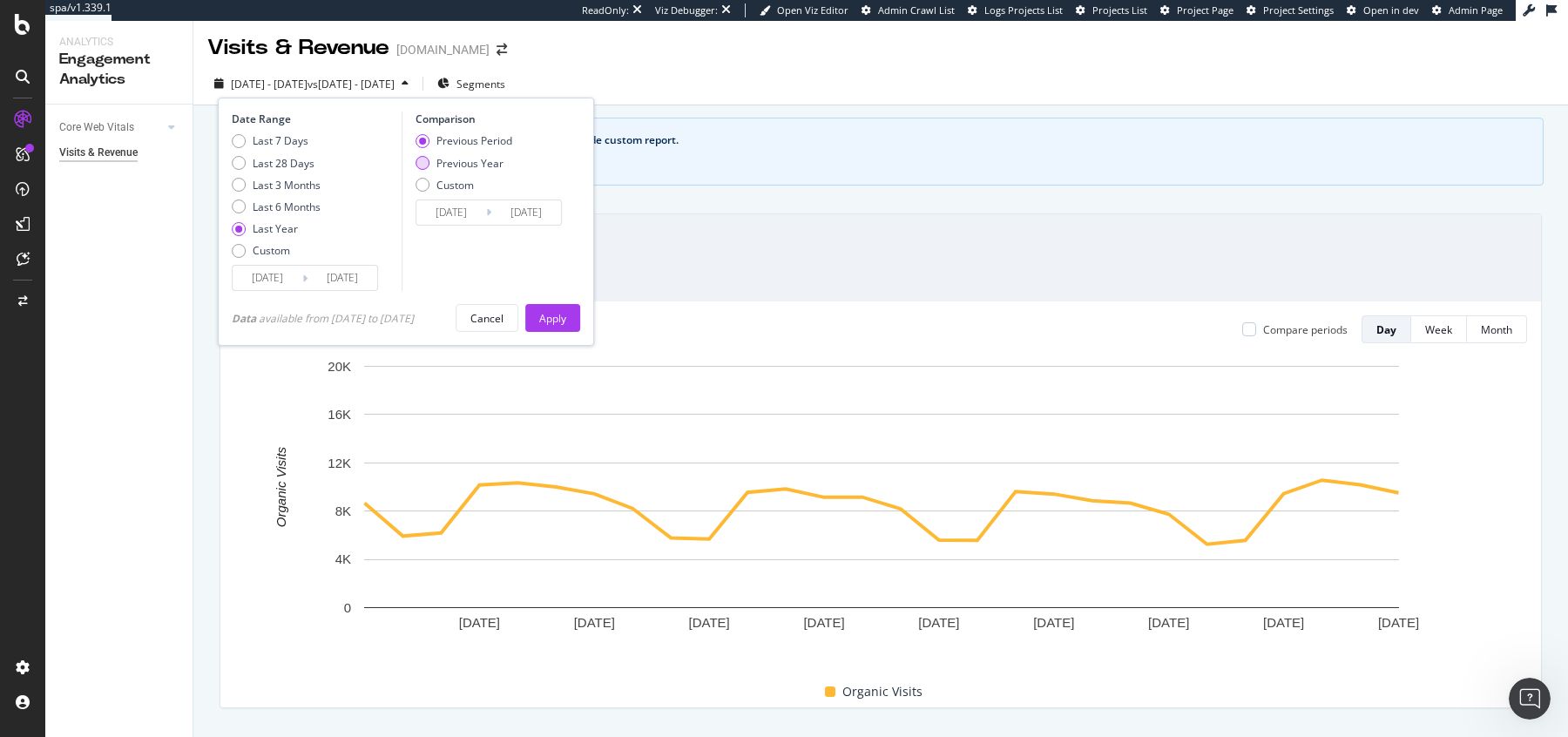
type input "2023/10/12"
type input "2024/10/10"
click at [556, 322] on div "Apply" at bounding box center [553, 318] width 27 height 15
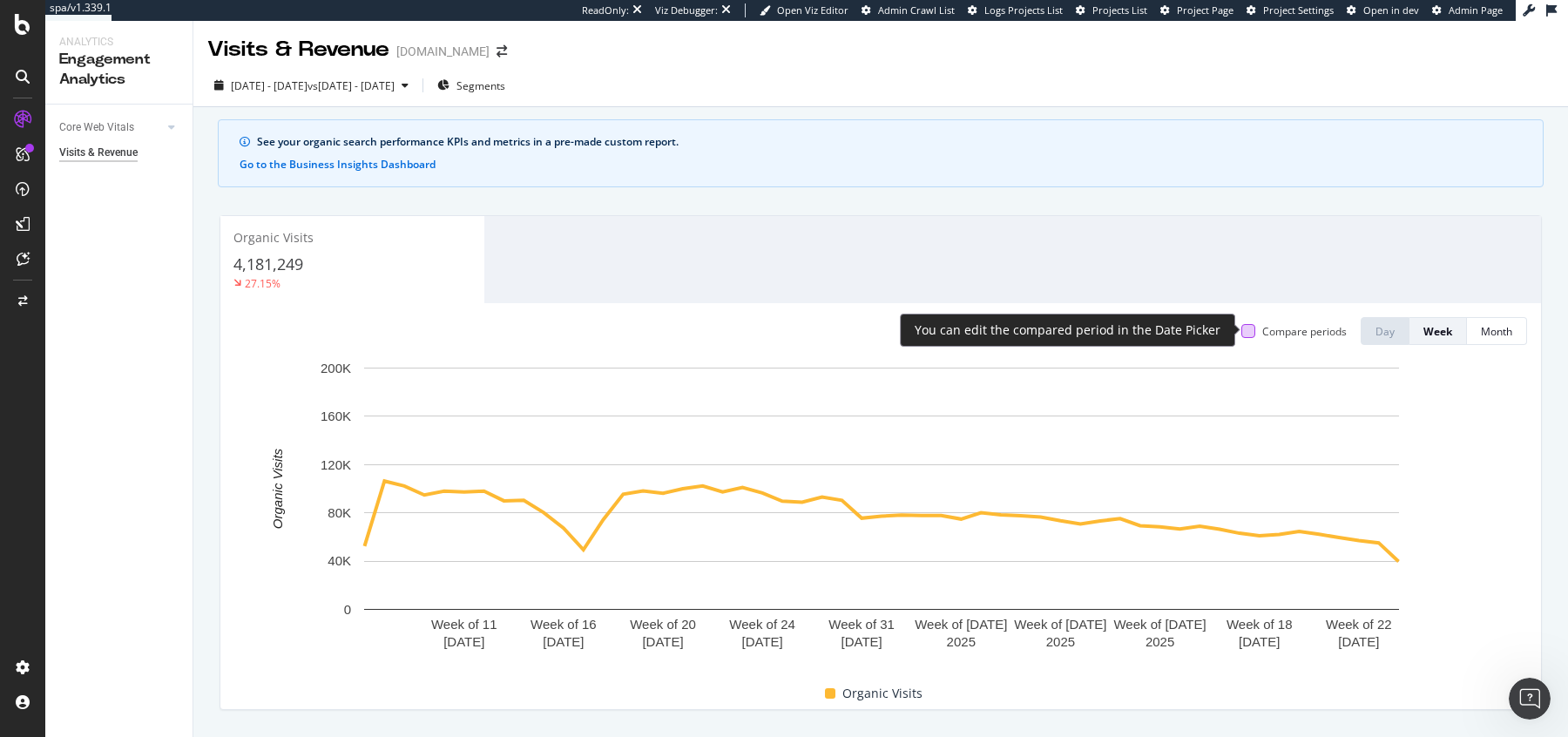
click at [1256, 329] on div at bounding box center [1248, 330] width 14 height 14
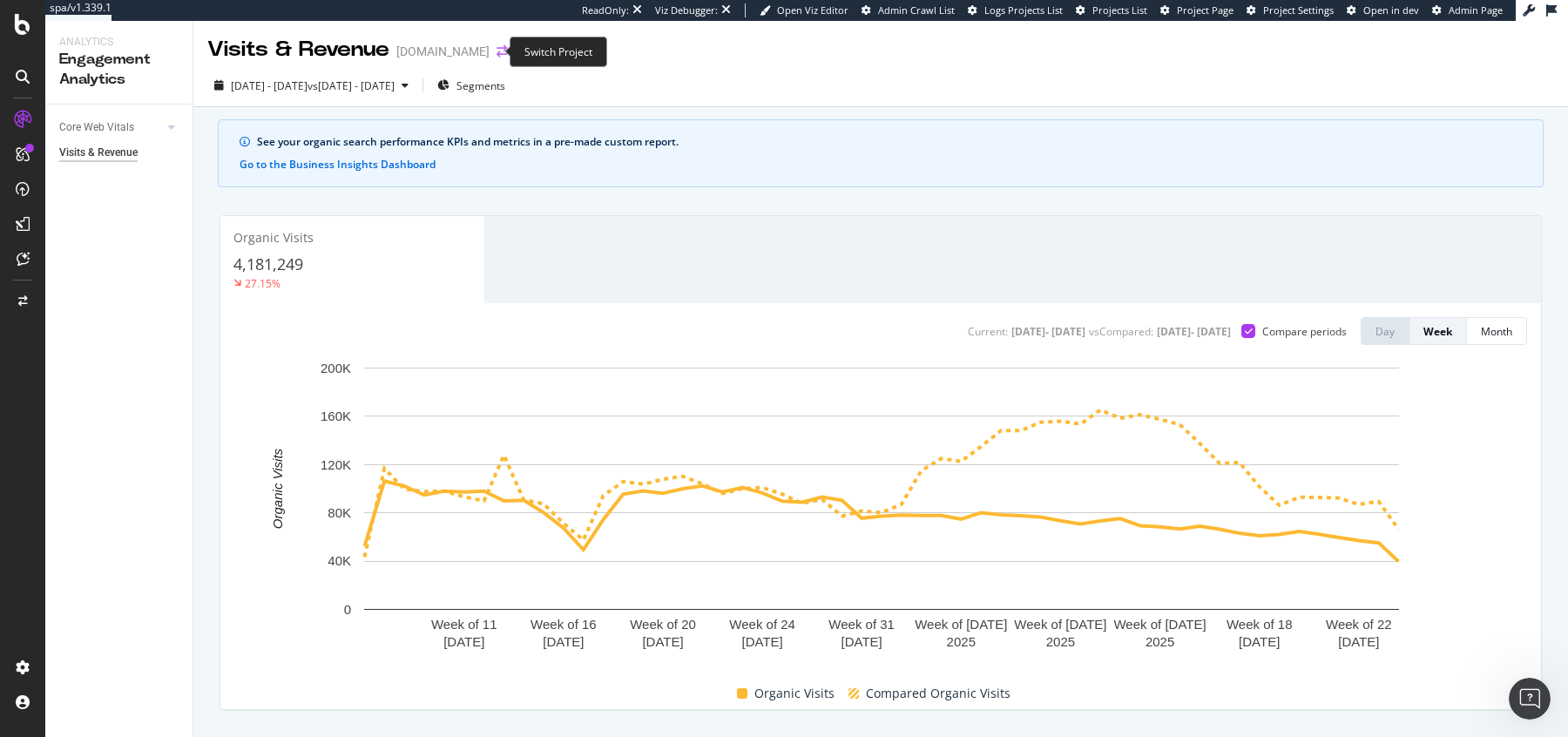
click at [497, 51] on icon "arrow-right-arrow-left" at bounding box center [501, 51] width 10 height 12
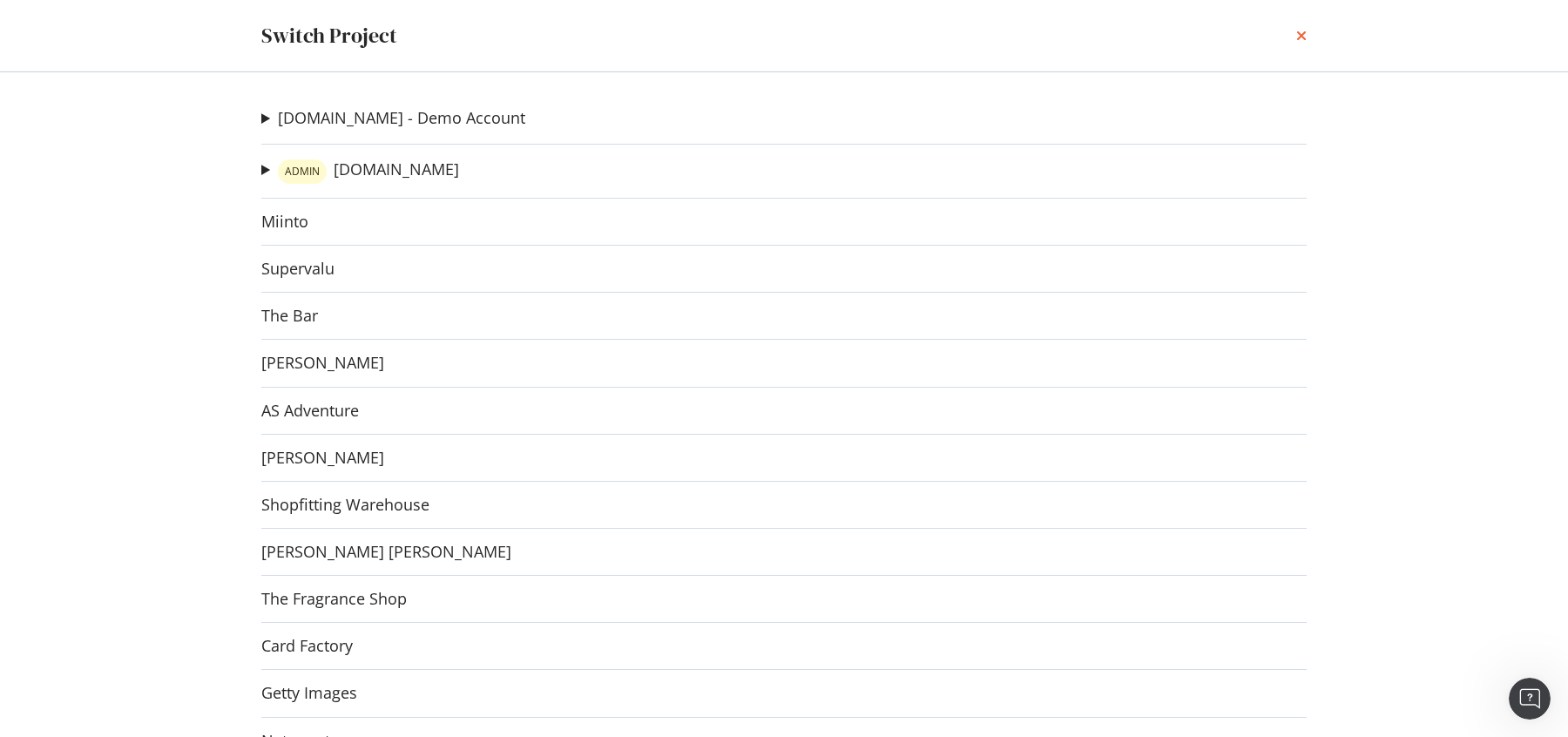
click at [1298, 33] on icon "times" at bounding box center [1301, 36] width 10 height 14
